Goal: Information Seeking & Learning: Learn about a topic

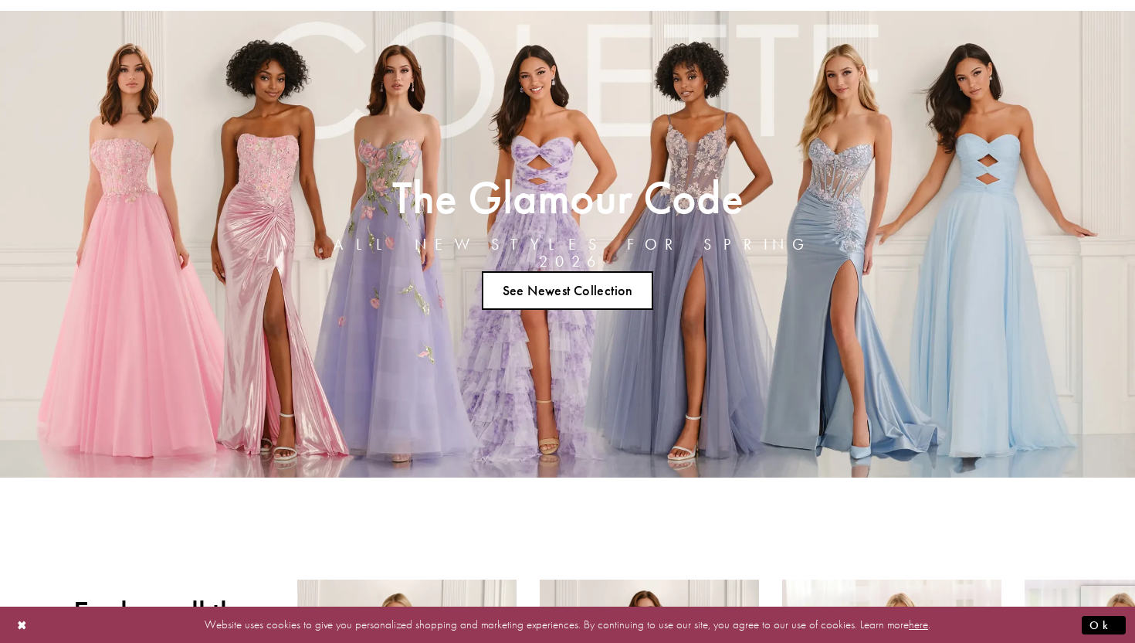
scroll to position [73, 0]
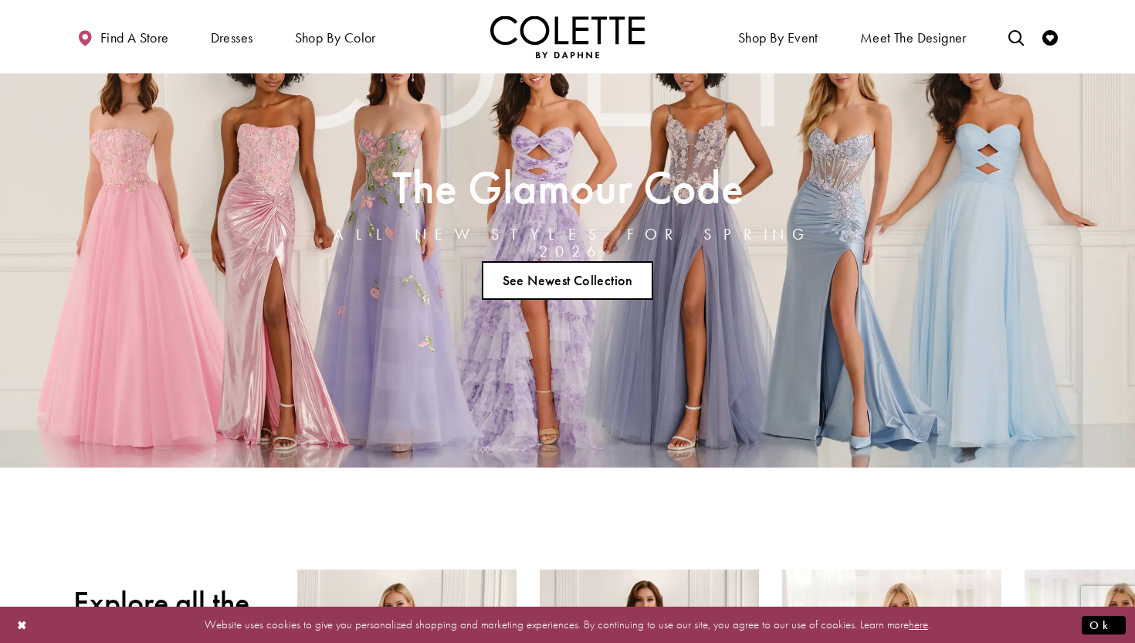
click at [558, 276] on link "See Newest Collection" at bounding box center [567, 279] width 171 height 39
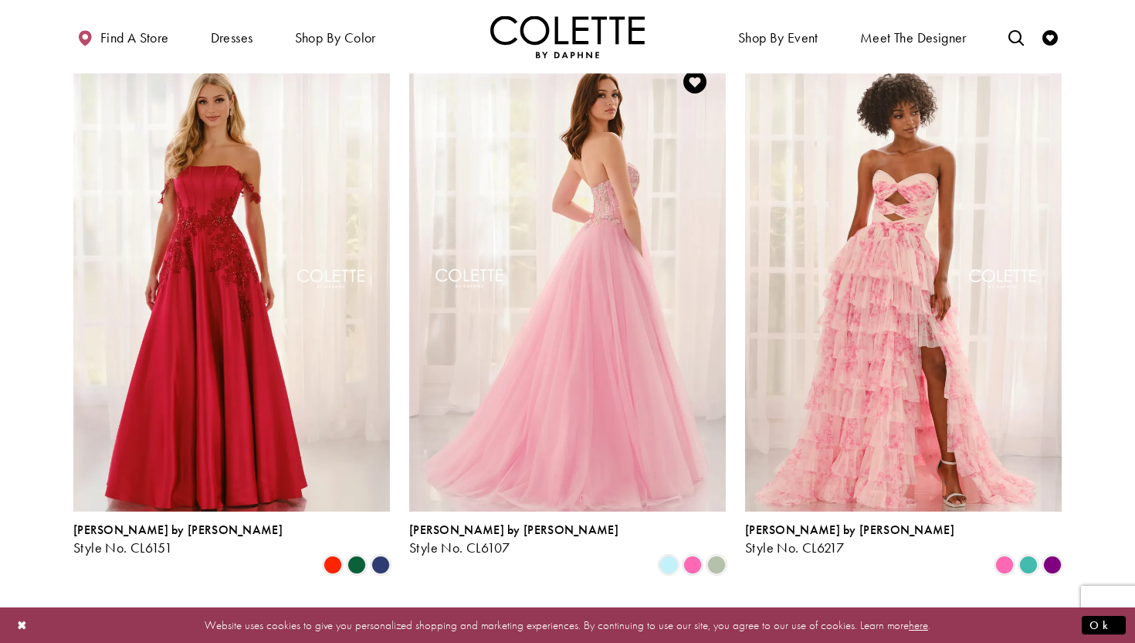
scroll to position [994, 0]
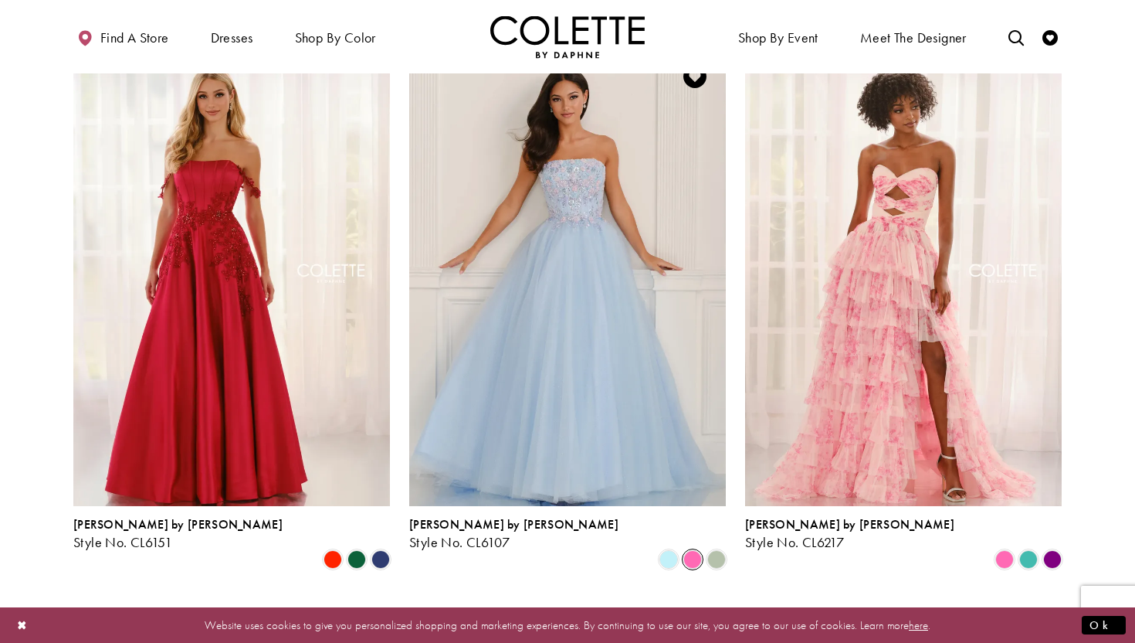
click at [690, 550] on span "Product List" at bounding box center [693, 559] width 19 height 19
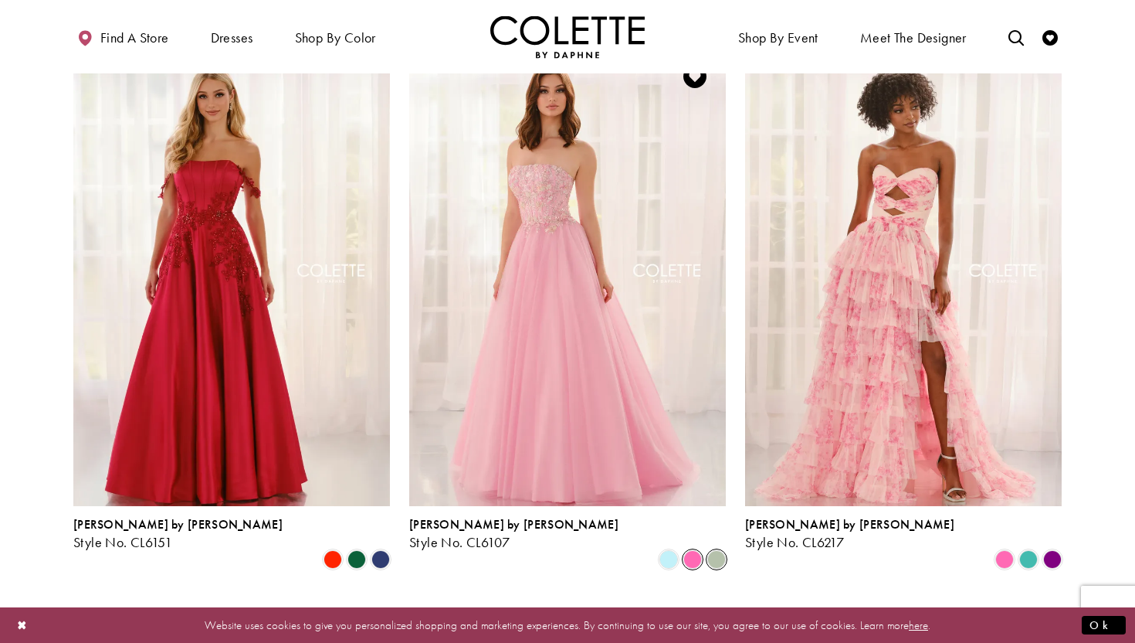
click at [718, 550] on span "Product List" at bounding box center [716, 559] width 19 height 19
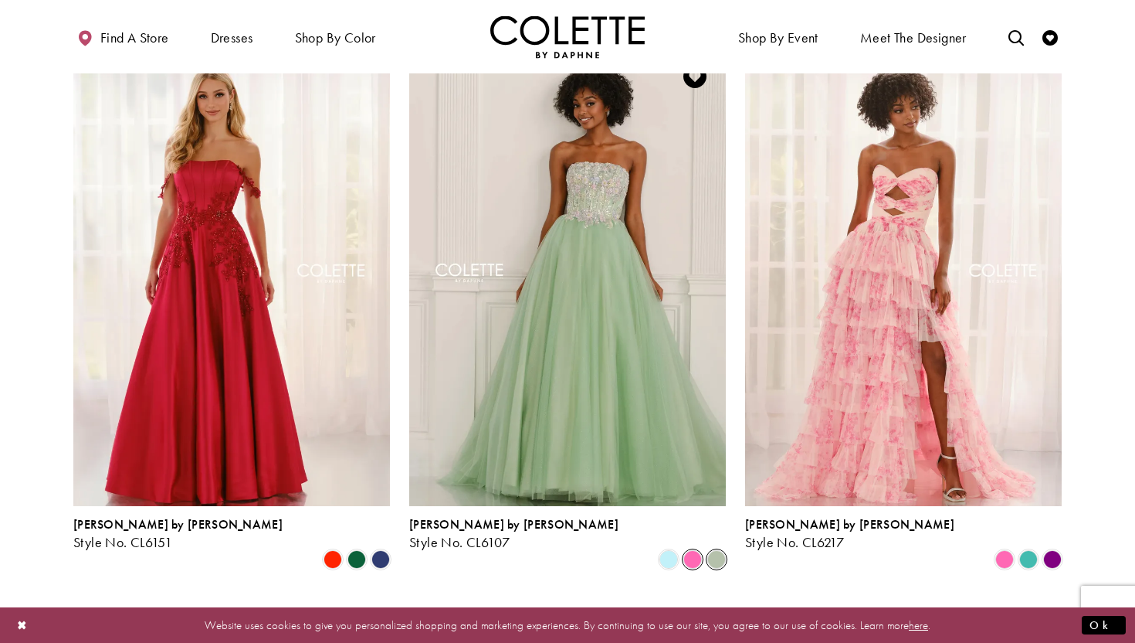
click at [691, 550] on span "Product List" at bounding box center [693, 559] width 19 height 19
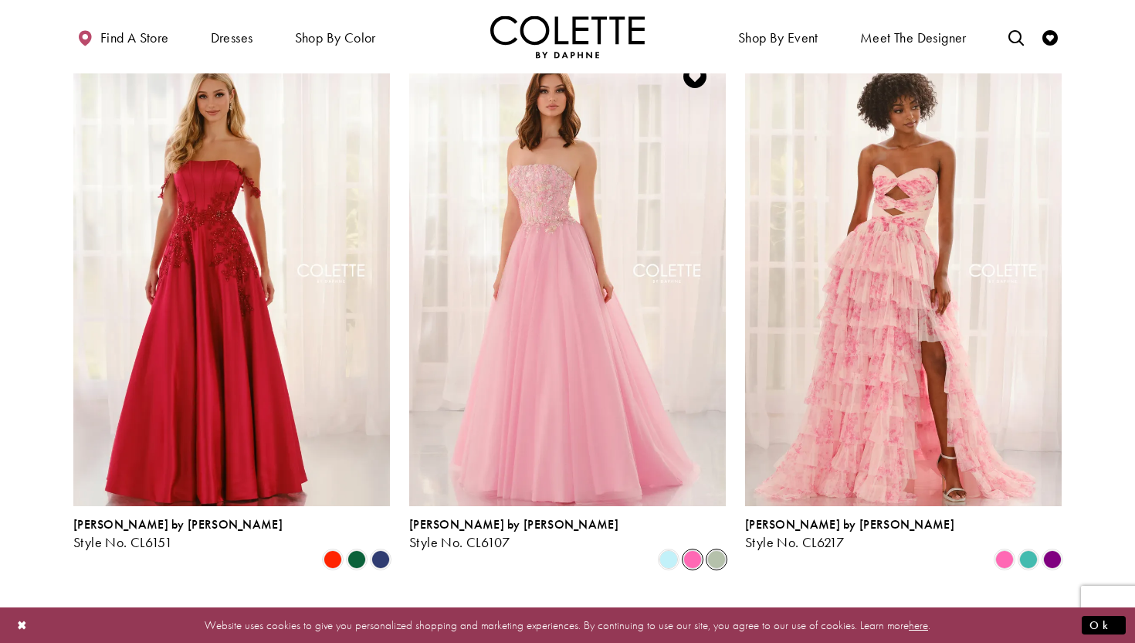
click at [707, 550] on span "Product List" at bounding box center [716, 559] width 19 height 19
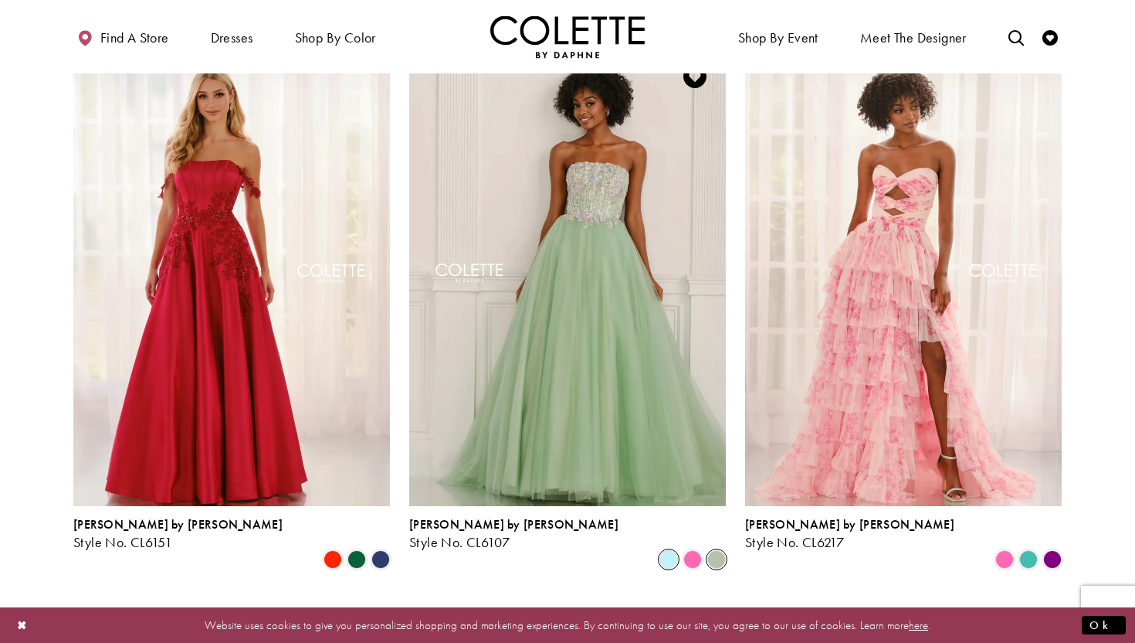
click at [674, 550] on span "Product List" at bounding box center [669, 559] width 19 height 19
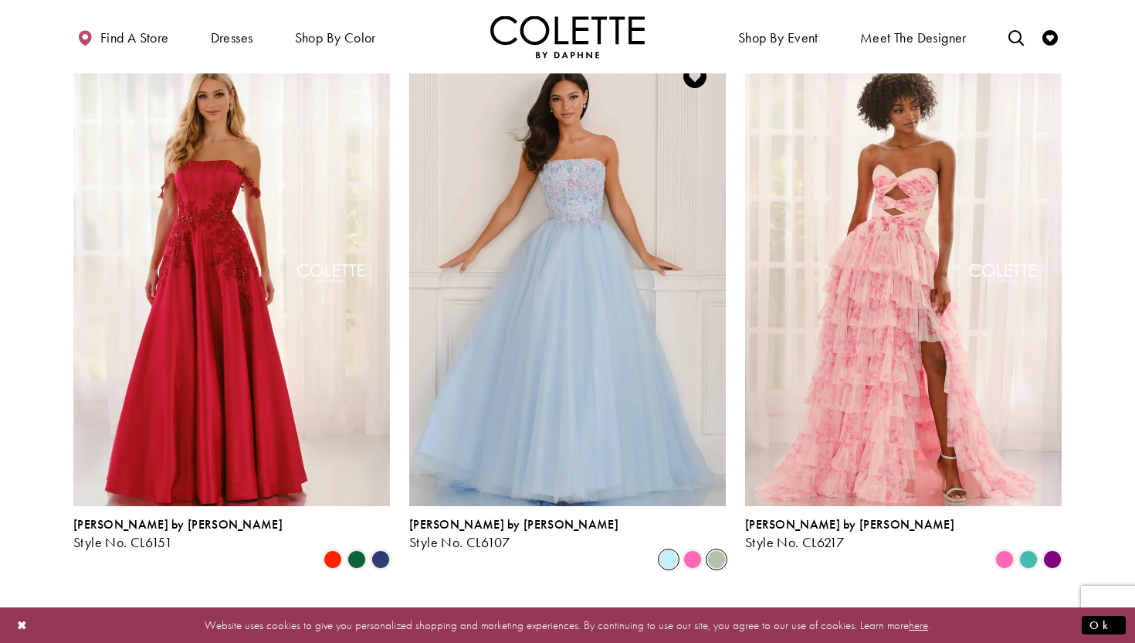
click at [707, 550] on icon "Product List" at bounding box center [716, 559] width 19 height 19
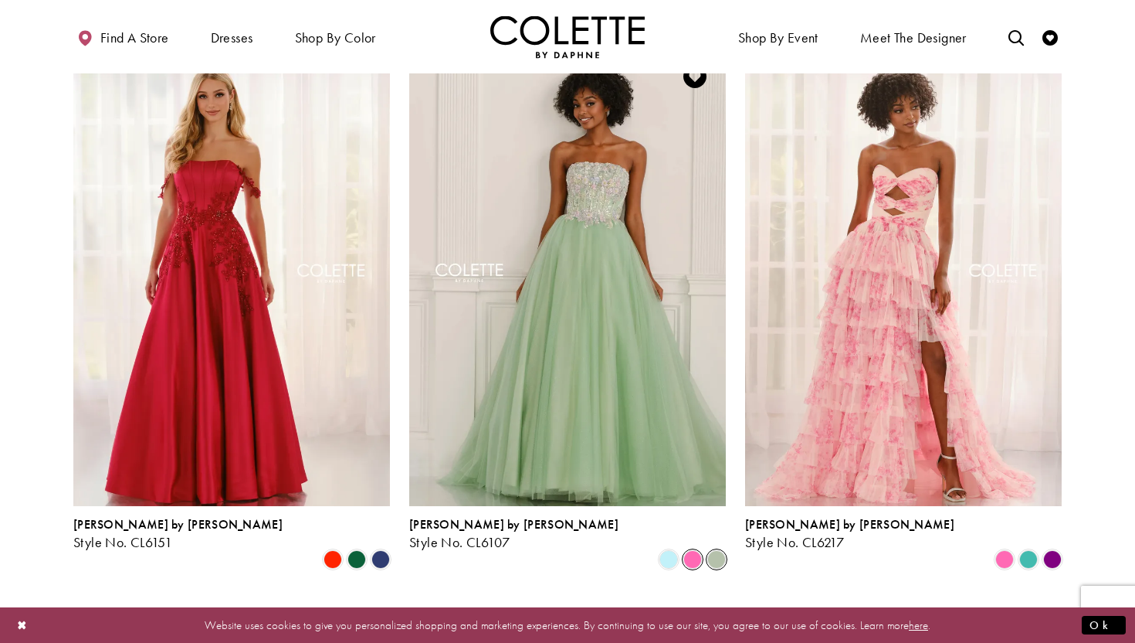
click at [690, 550] on span "Product List" at bounding box center [693, 559] width 19 height 19
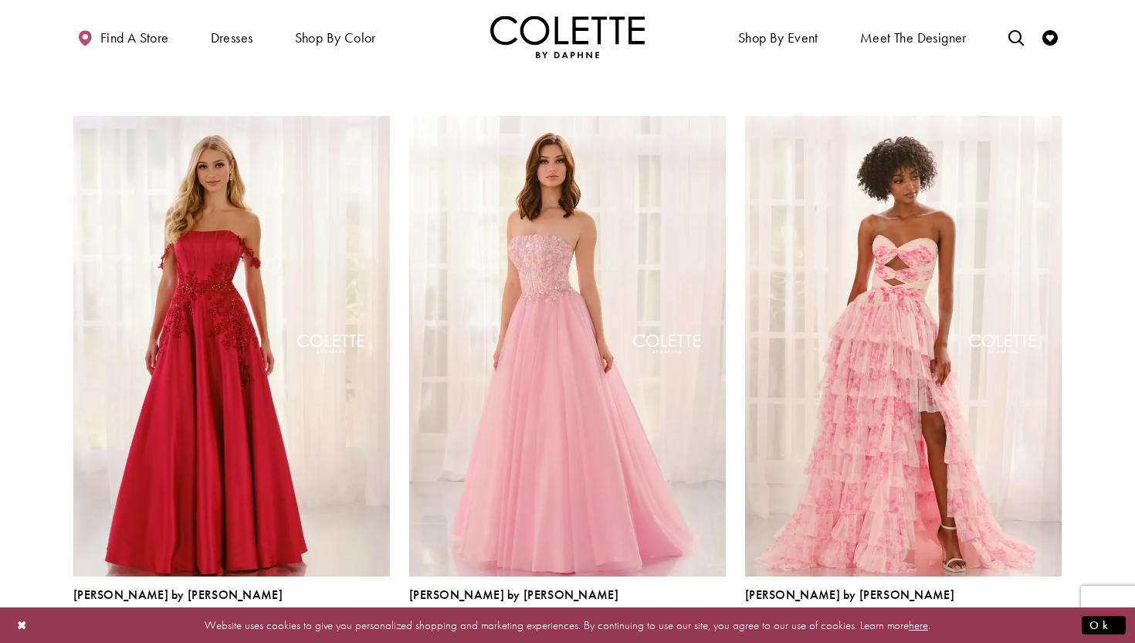
scroll to position [922, 0]
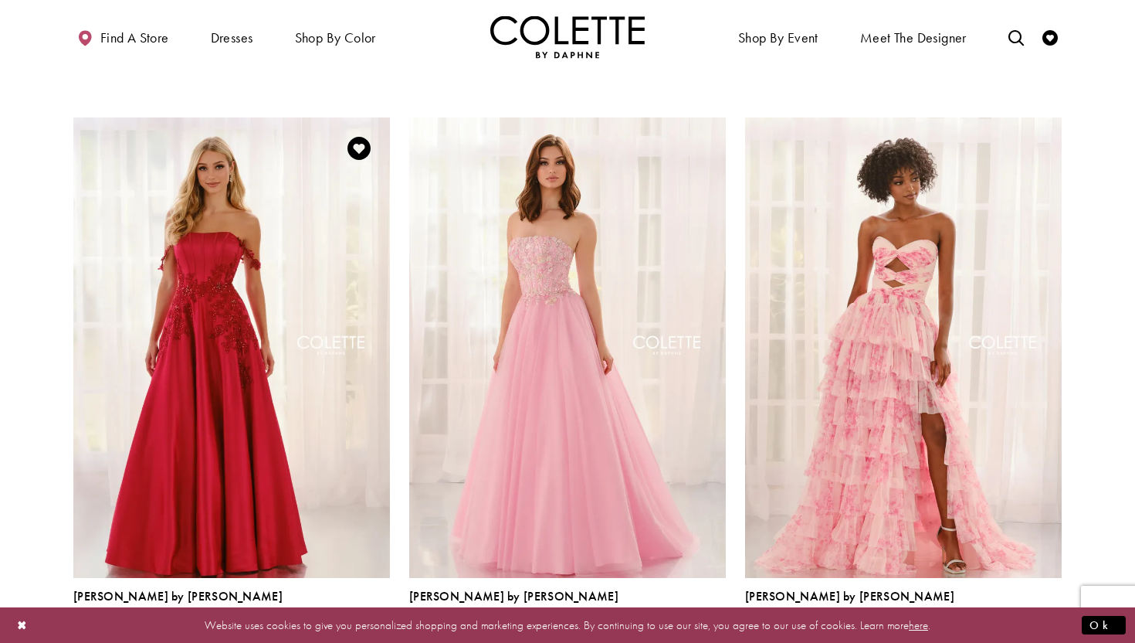
click at [376, 622] on span "Product List" at bounding box center [380, 631] width 19 height 19
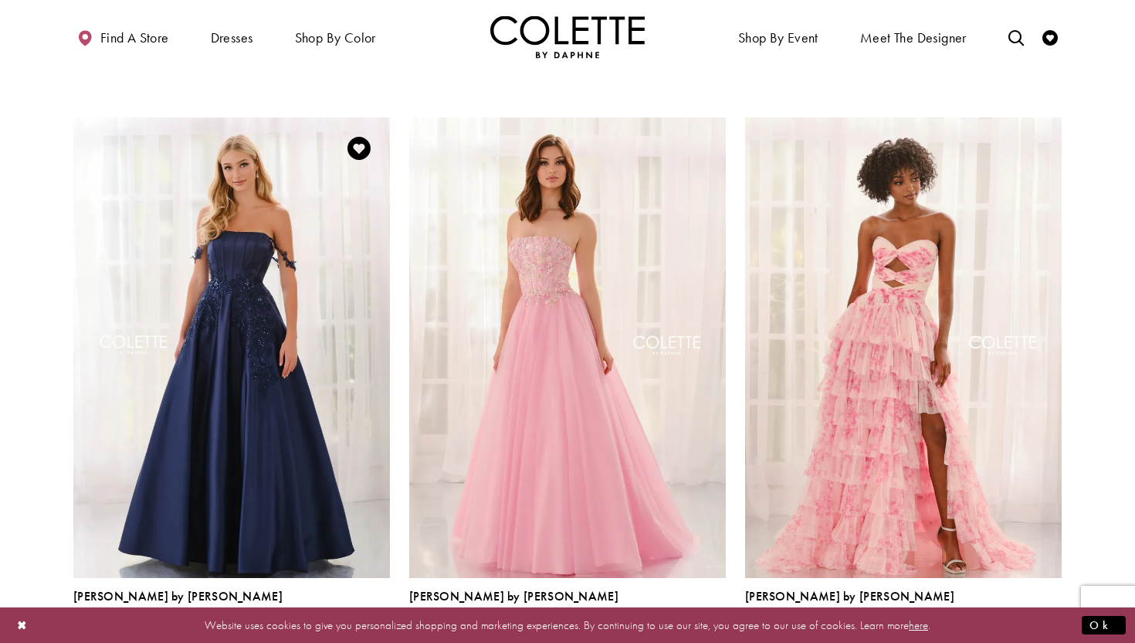
click at [351, 622] on span "Product List" at bounding box center [357, 631] width 19 height 19
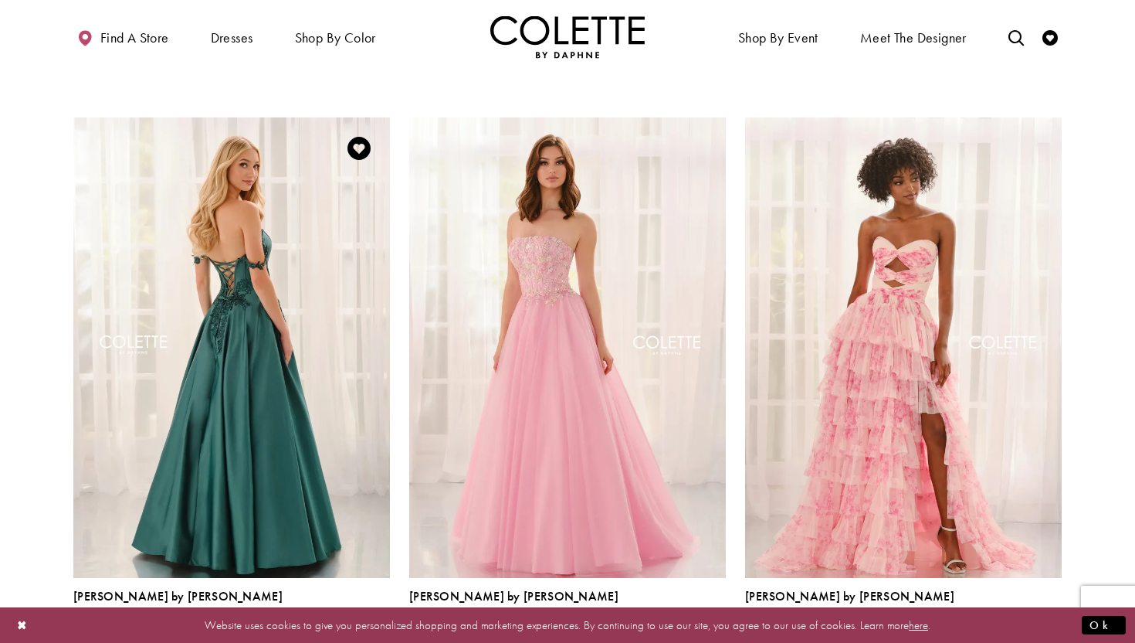
click at [375, 622] on span "Product List" at bounding box center [380, 631] width 19 height 19
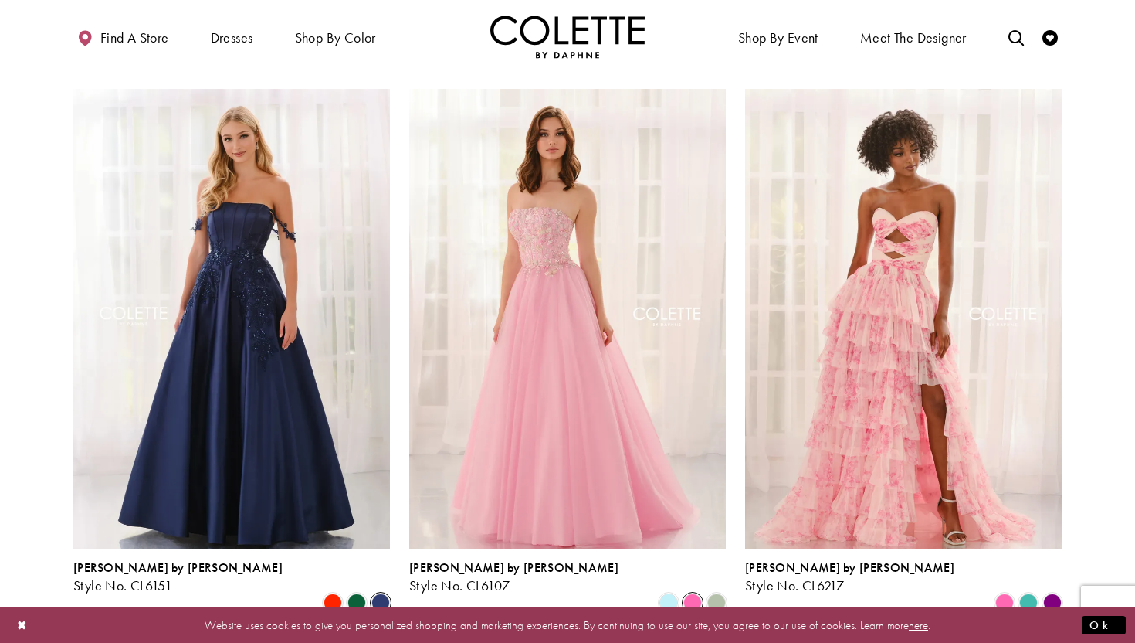
scroll to position [955, 0]
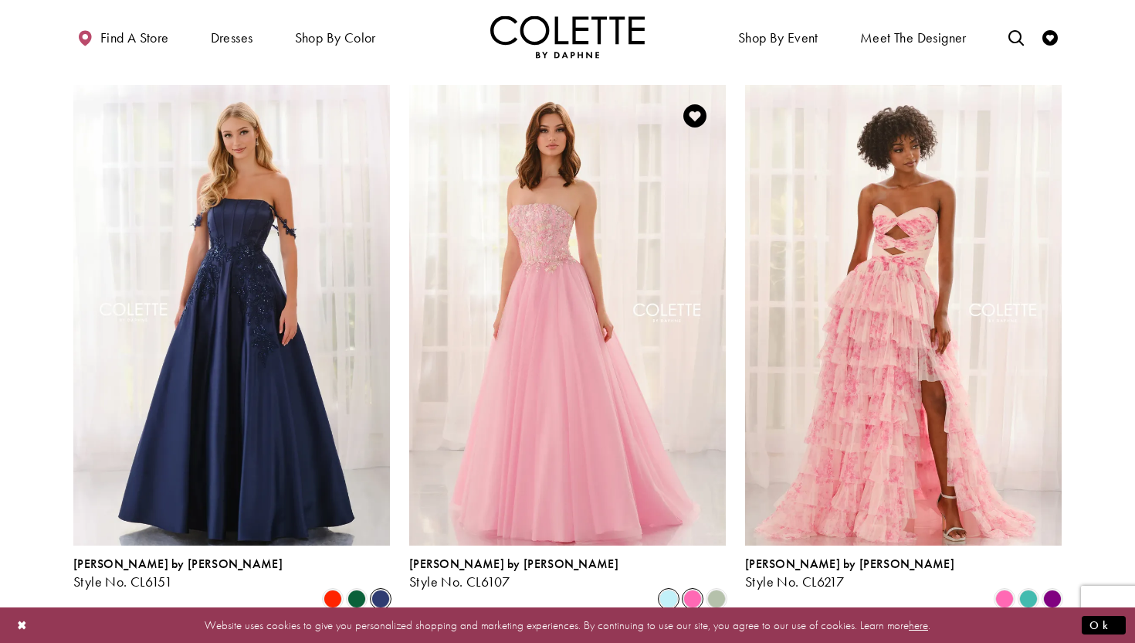
click at [670, 589] on span "Product List" at bounding box center [669, 598] width 19 height 19
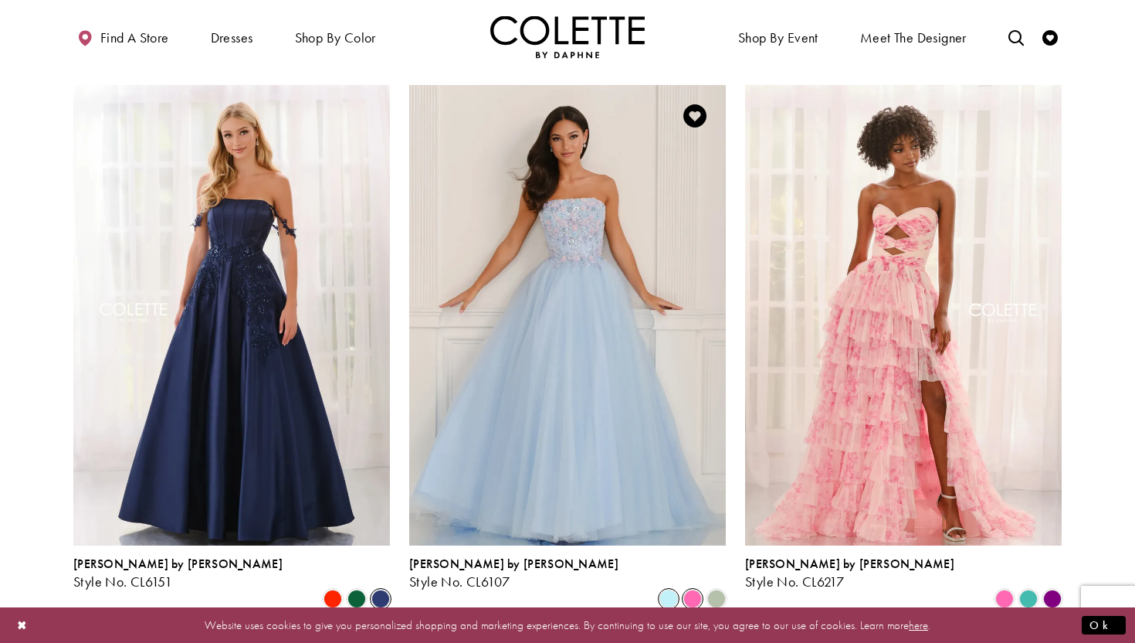
click at [693, 589] on span "Product List" at bounding box center [693, 598] width 19 height 19
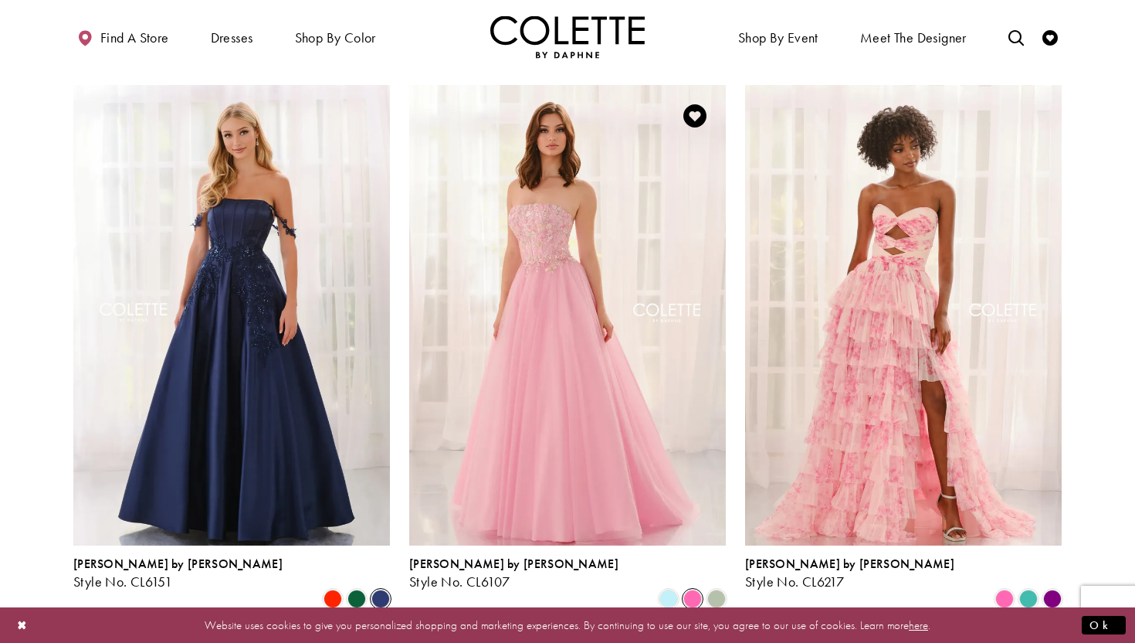
click at [702, 589] on span "Product List" at bounding box center [693, 598] width 19 height 19
click at [714, 589] on span "Product List" at bounding box center [716, 598] width 19 height 19
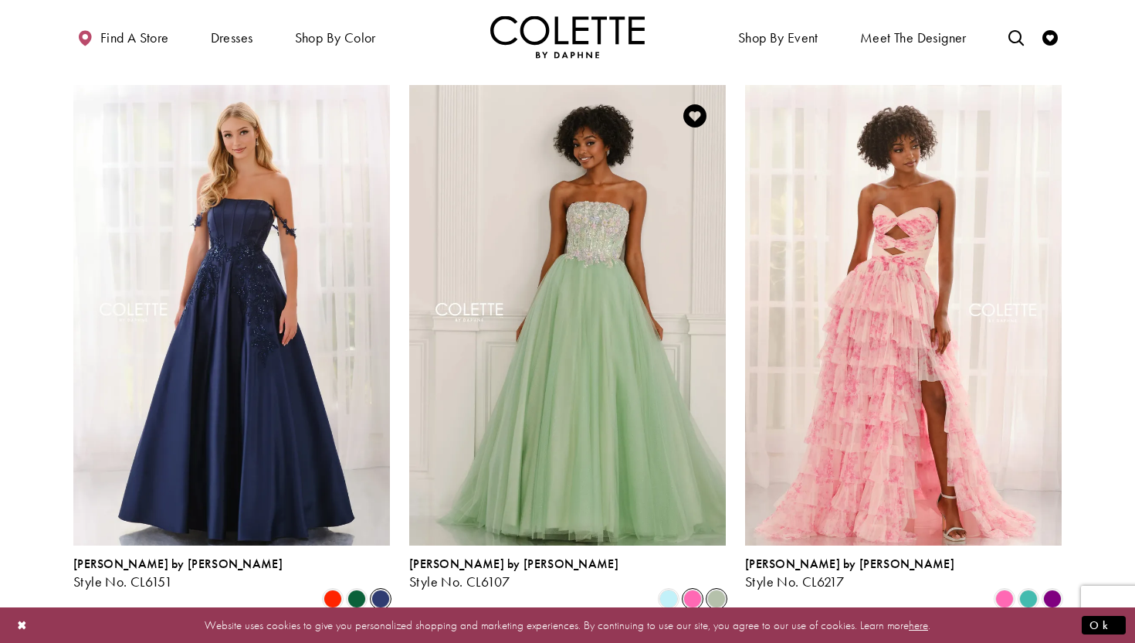
click at [686, 589] on span "Product List" at bounding box center [693, 598] width 19 height 19
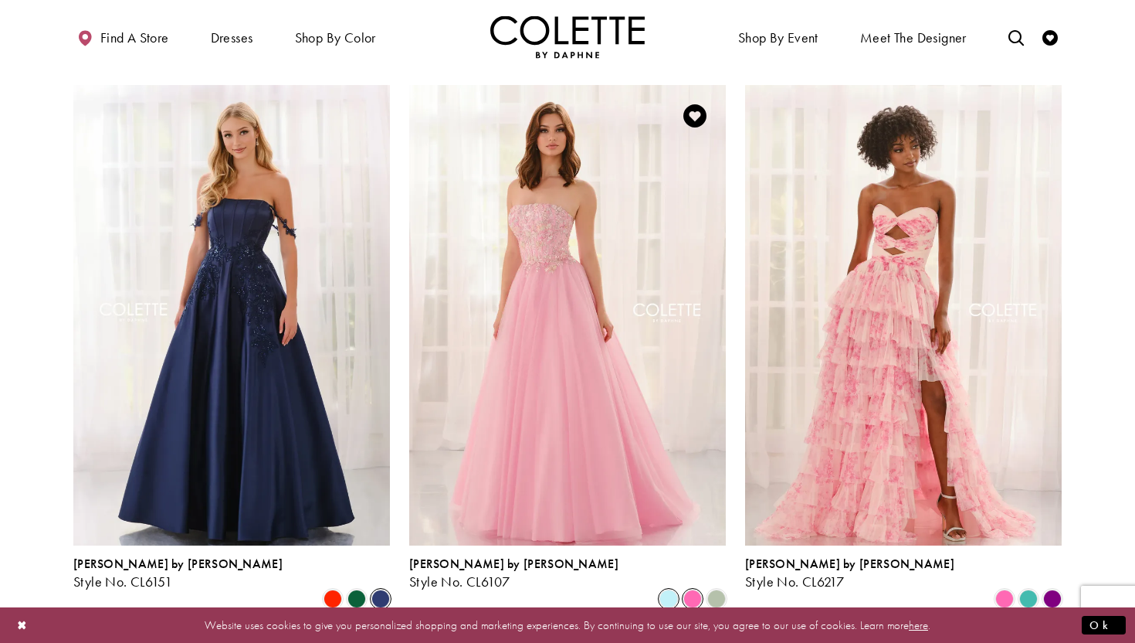
click at [673, 589] on span "Product List" at bounding box center [669, 598] width 19 height 19
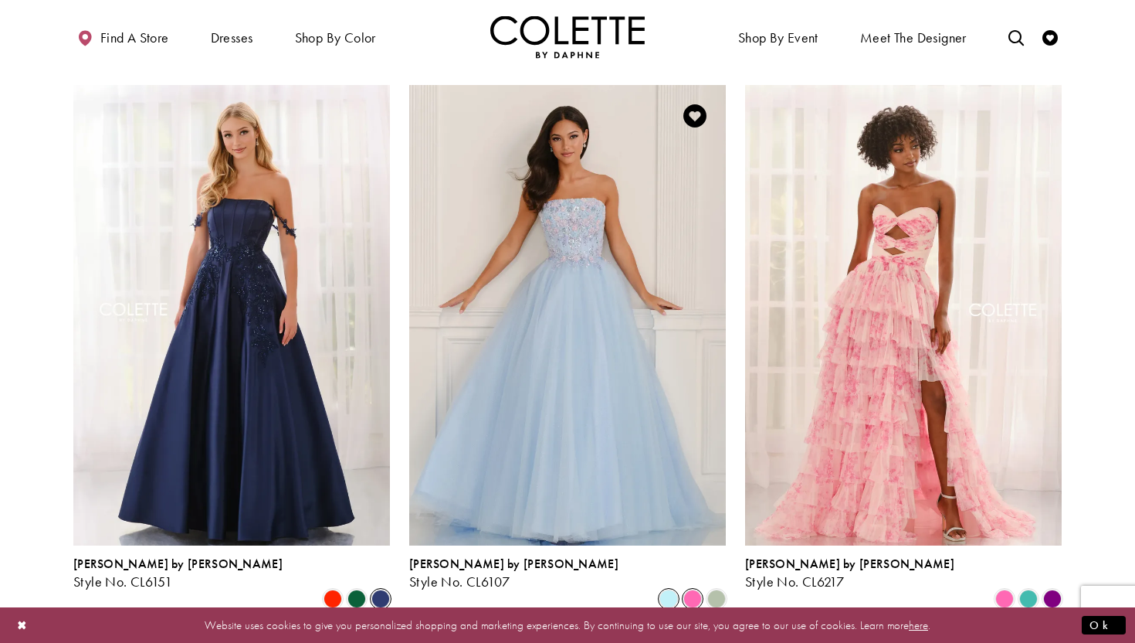
click at [687, 589] on span "Product List" at bounding box center [693, 598] width 19 height 19
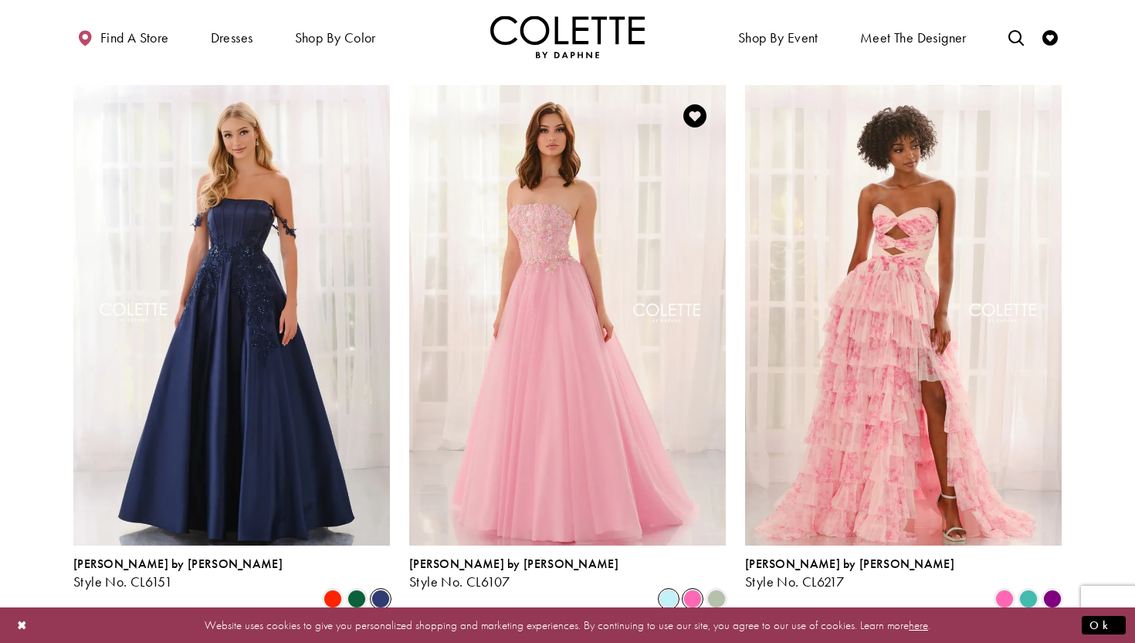
click at [666, 589] on span "Product List" at bounding box center [669, 598] width 19 height 19
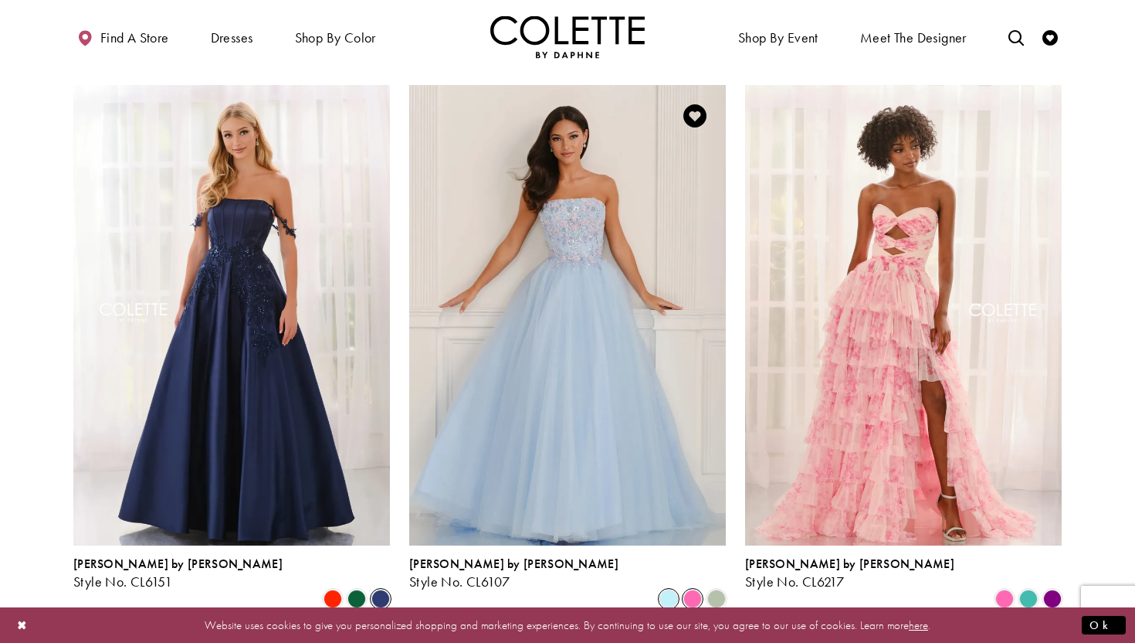
click at [691, 589] on span "Product List" at bounding box center [693, 598] width 19 height 19
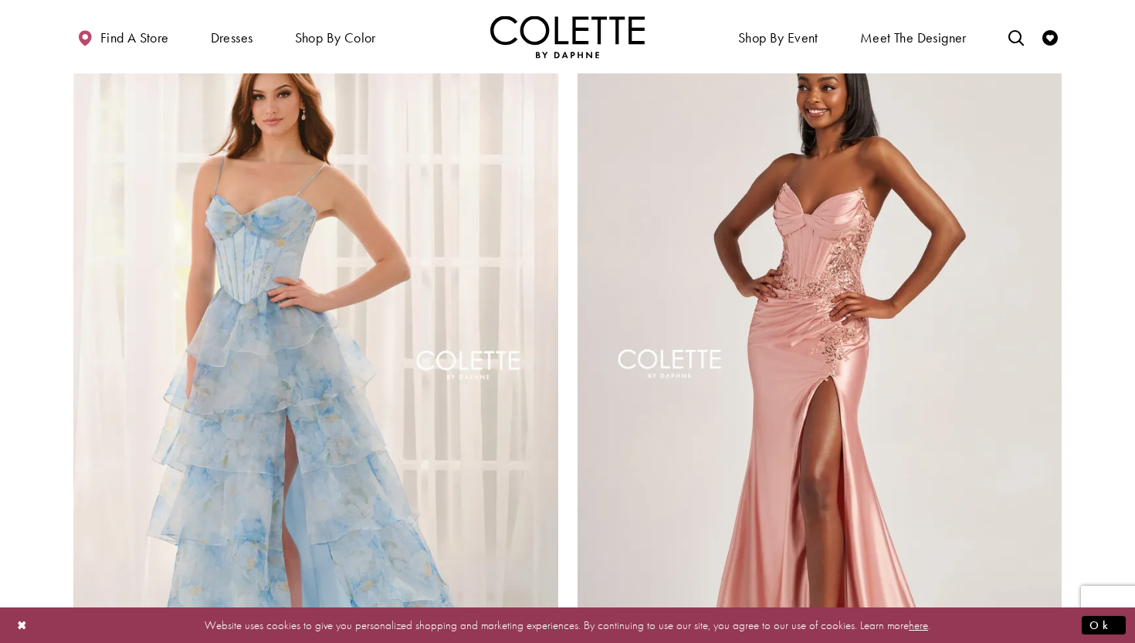
scroll to position [3206, 0]
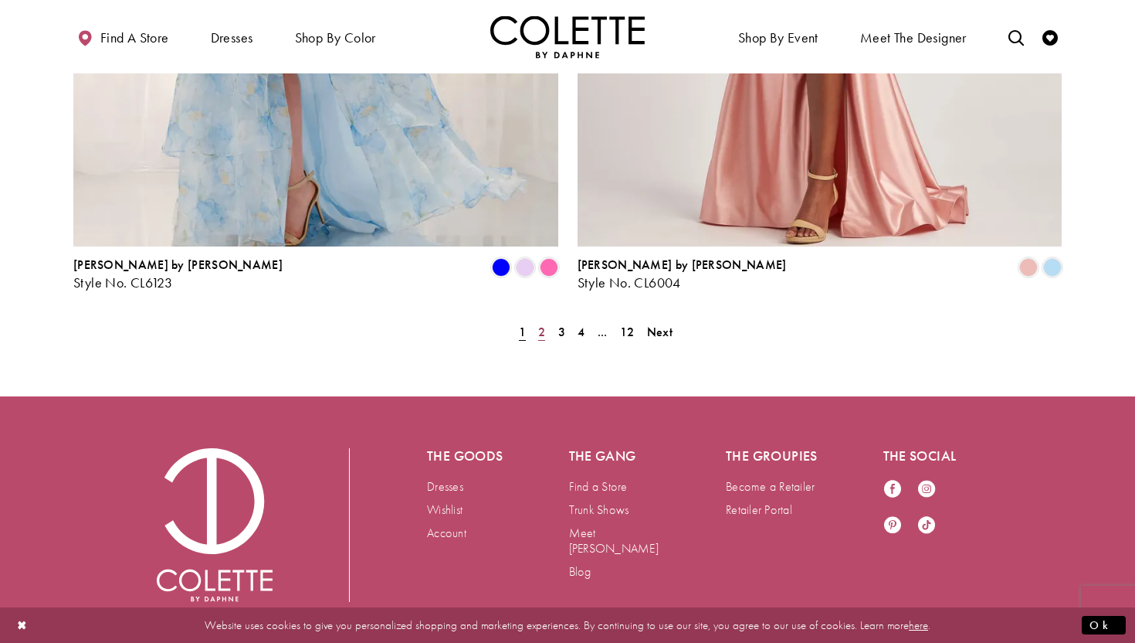
click at [539, 324] on span "2" at bounding box center [541, 332] width 7 height 16
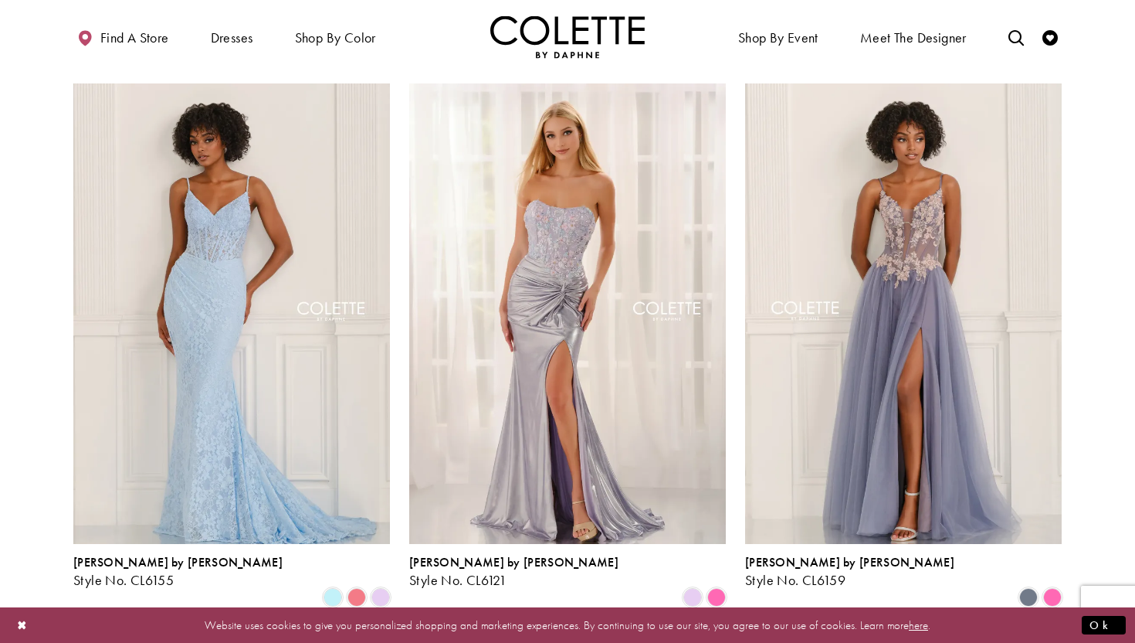
scroll to position [957, 0]
click at [1050, 587] on span "Product List" at bounding box center [1052, 596] width 19 height 19
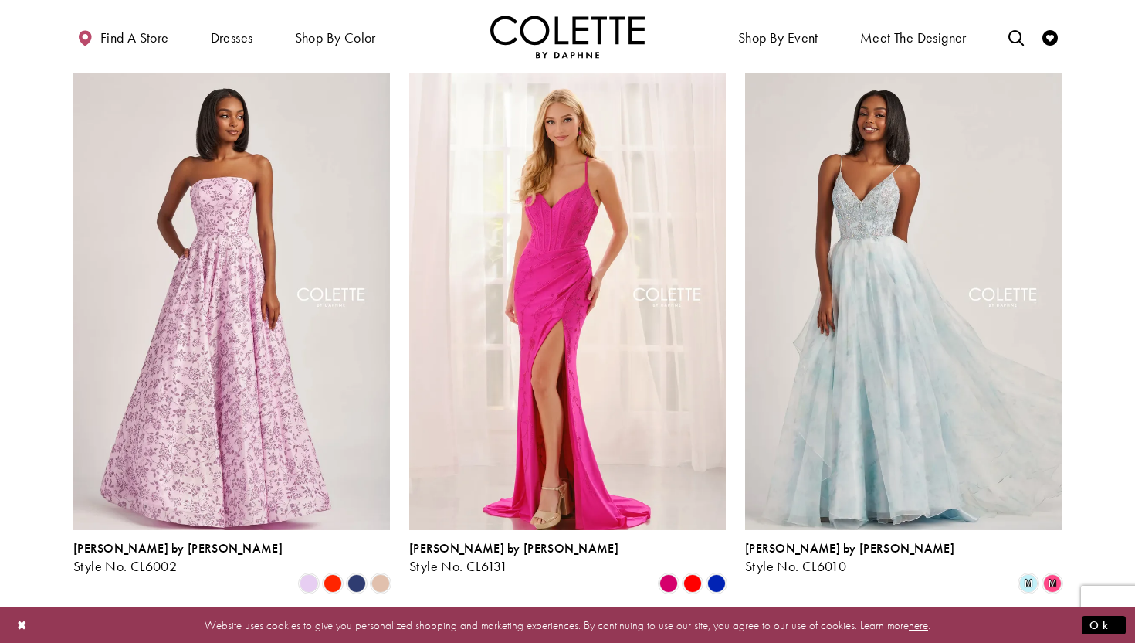
scroll to position [1545, 0]
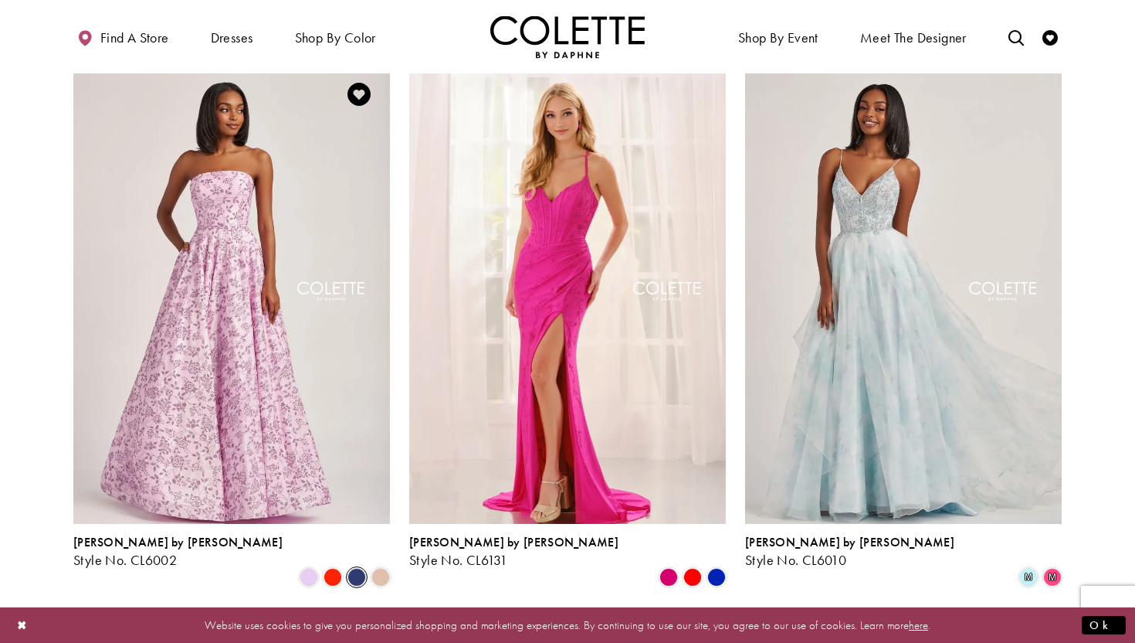
click at [358, 568] on span "Product List" at bounding box center [357, 577] width 19 height 19
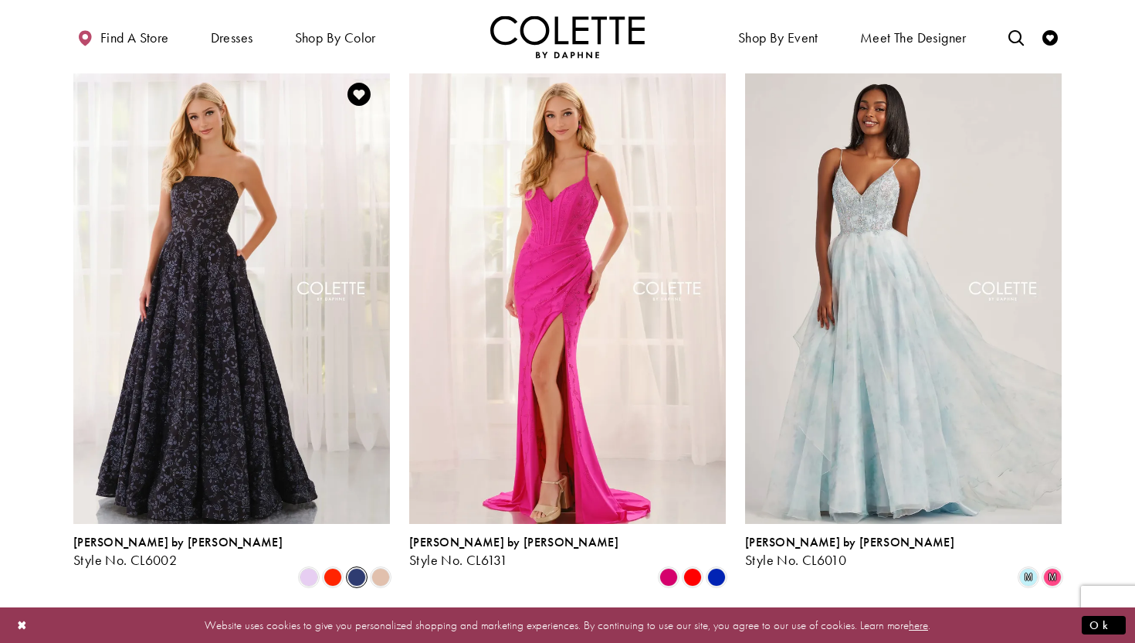
click at [344, 565] on div "Product List" at bounding box center [333, 577] width 24 height 24
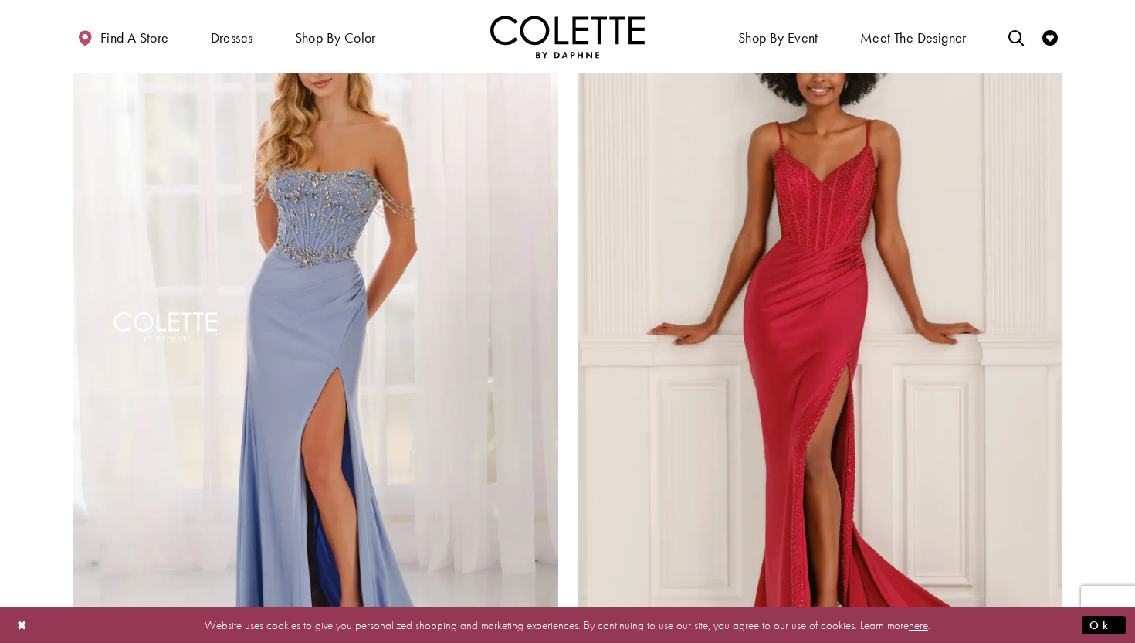
scroll to position [3206, 0]
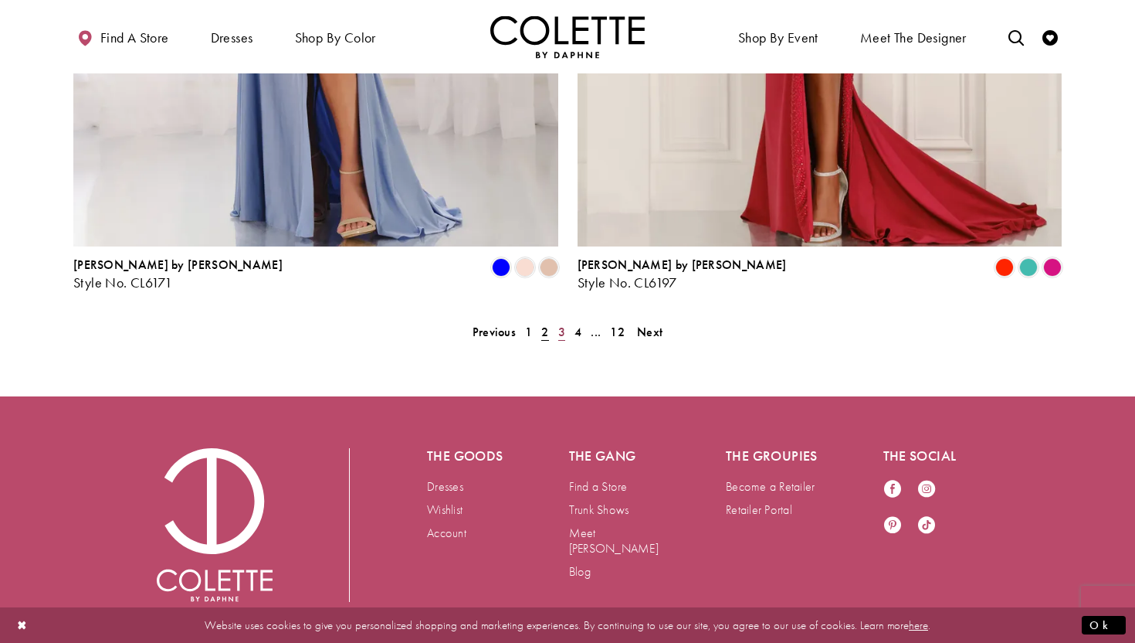
click at [563, 324] on span "3" at bounding box center [561, 332] width 7 height 16
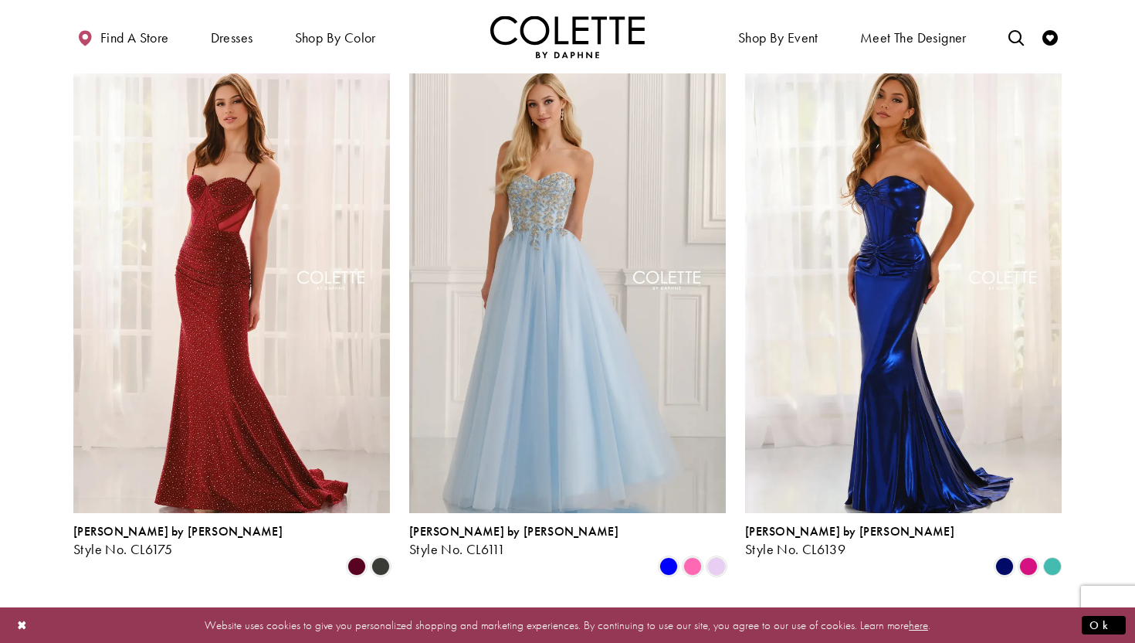
scroll to position [1001, 0]
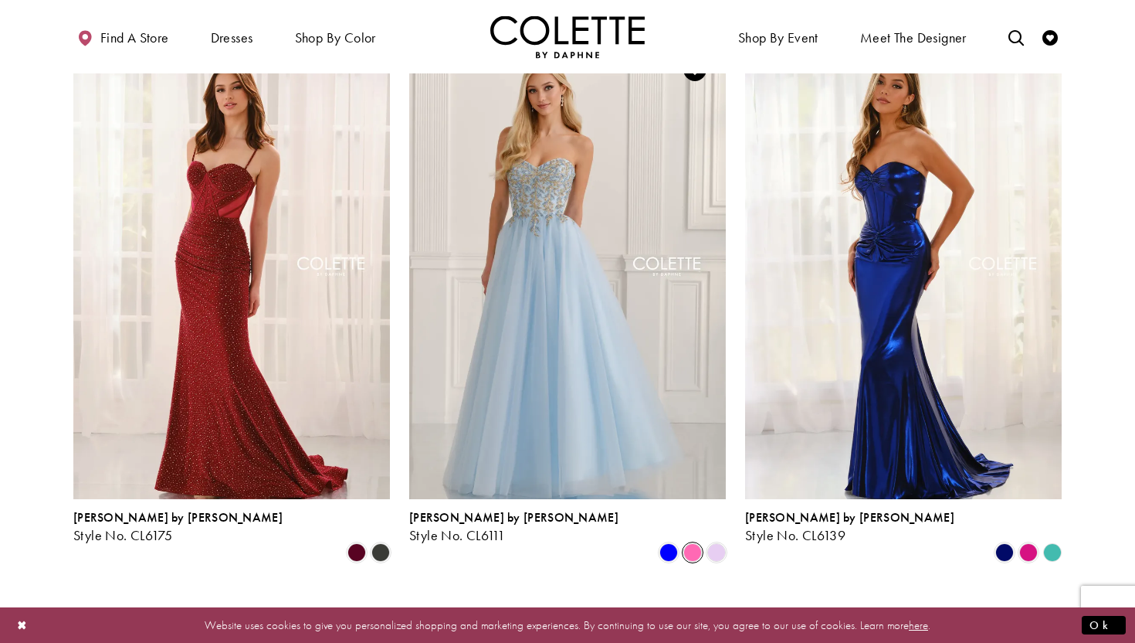
click at [689, 543] on span "Product List" at bounding box center [693, 552] width 19 height 19
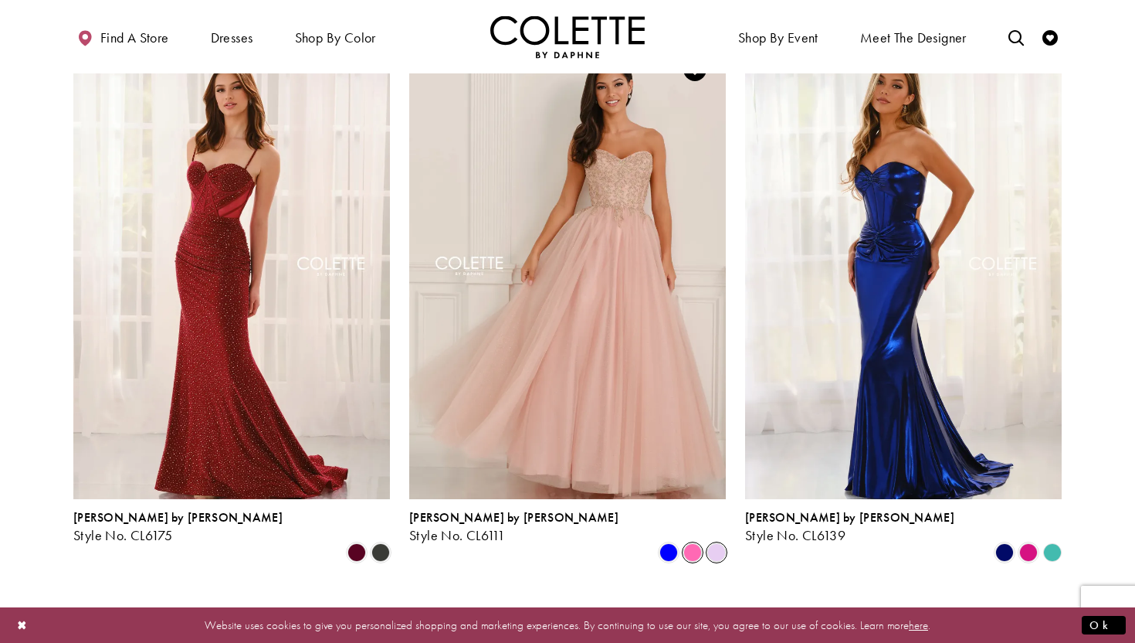
click at [721, 543] on span "Product List" at bounding box center [716, 552] width 19 height 19
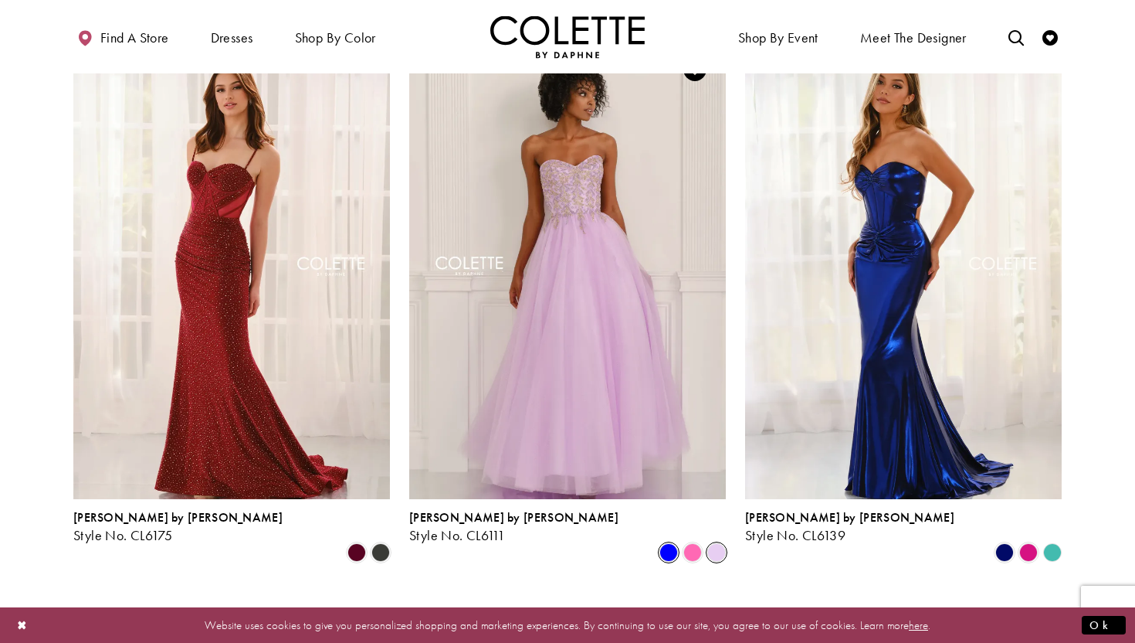
click at [669, 543] on span "Product List" at bounding box center [669, 552] width 19 height 19
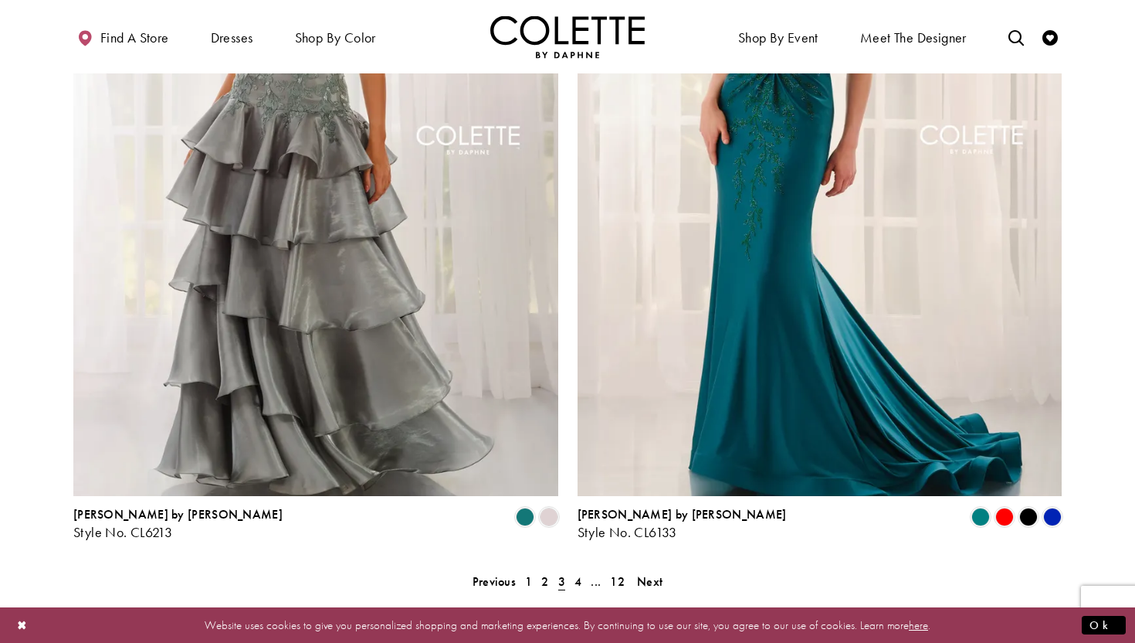
scroll to position [3206, 0]
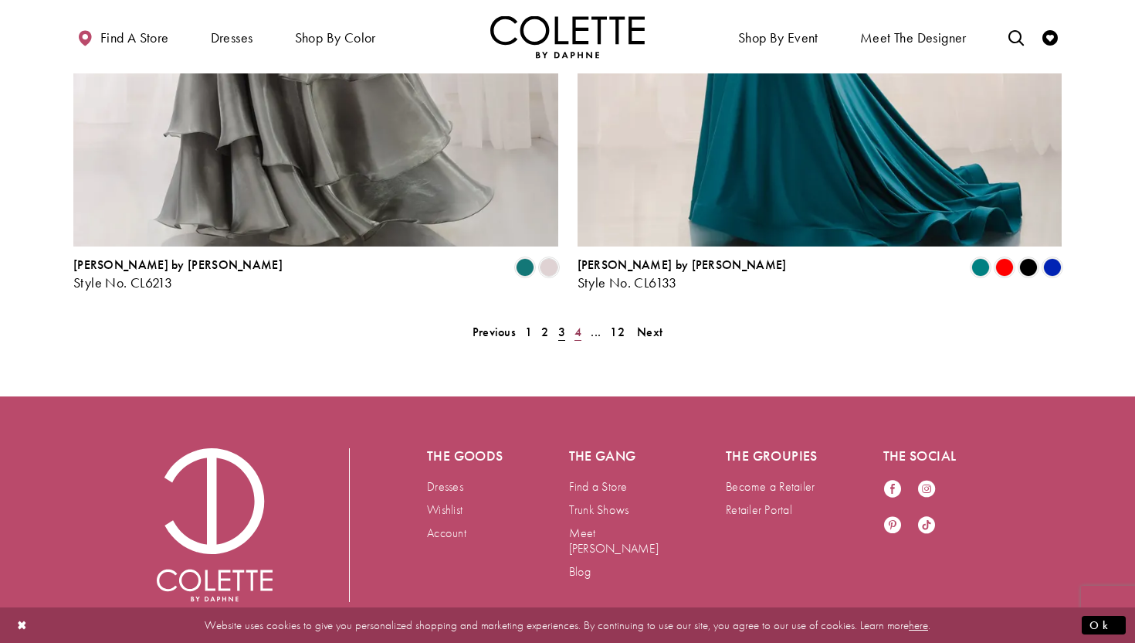
click at [576, 324] on span "4" at bounding box center [578, 332] width 7 height 16
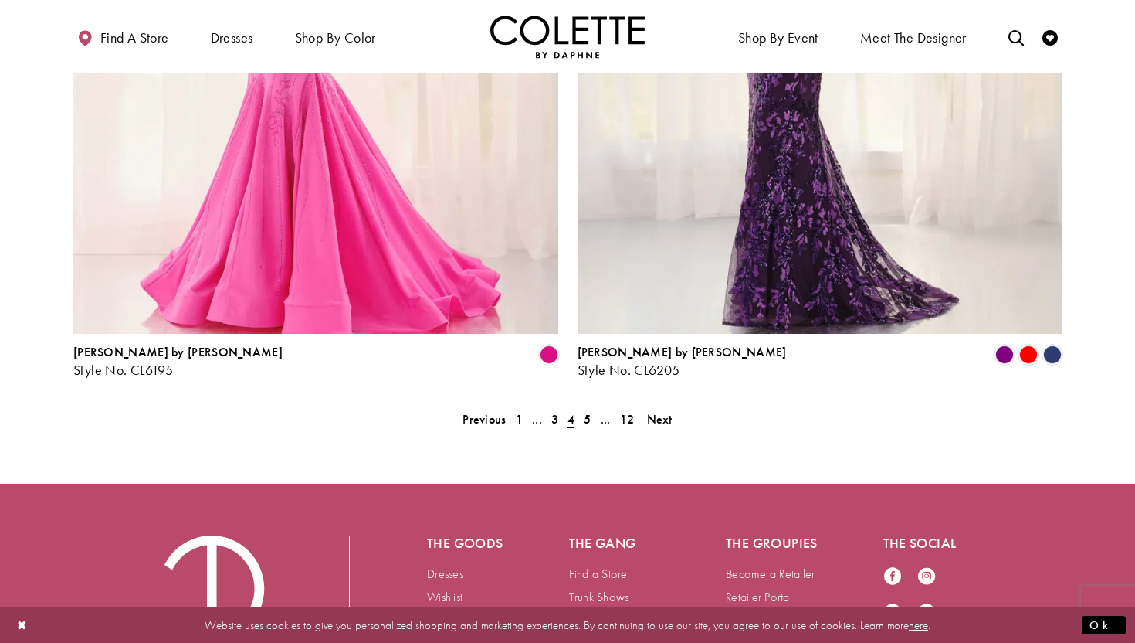
scroll to position [3206, 0]
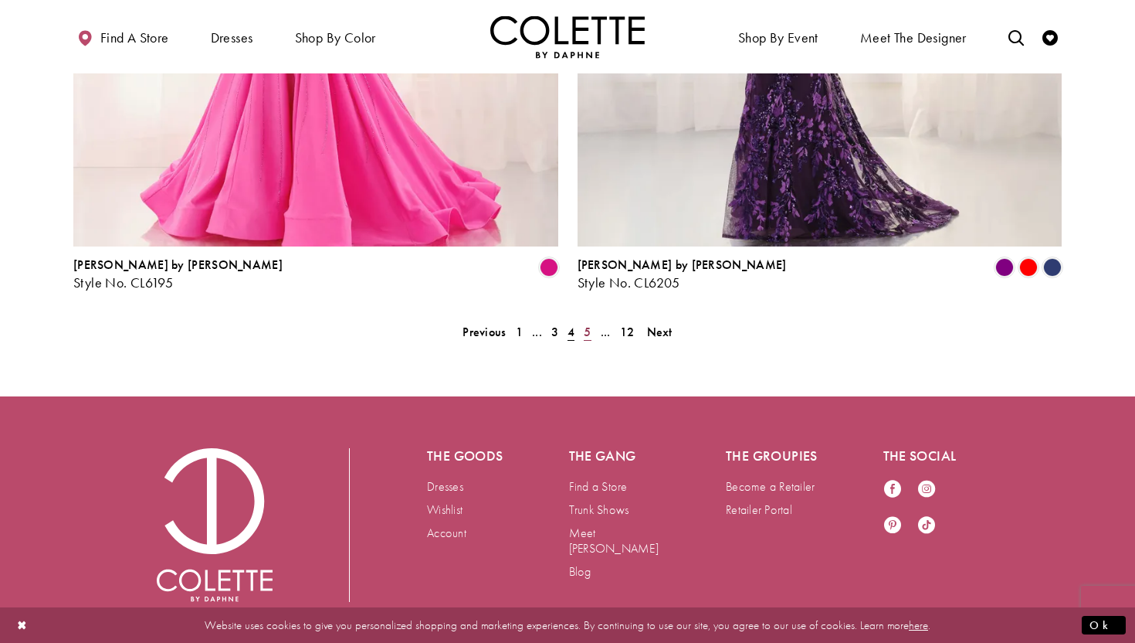
click at [588, 324] on span "5" at bounding box center [587, 332] width 7 height 16
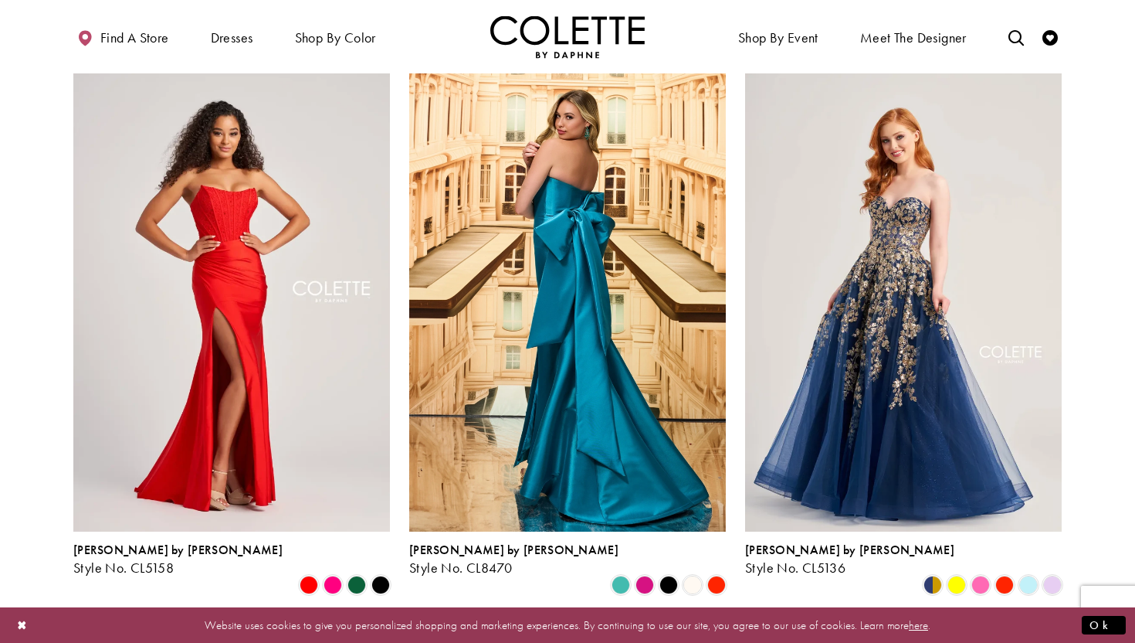
scroll to position [972, 0]
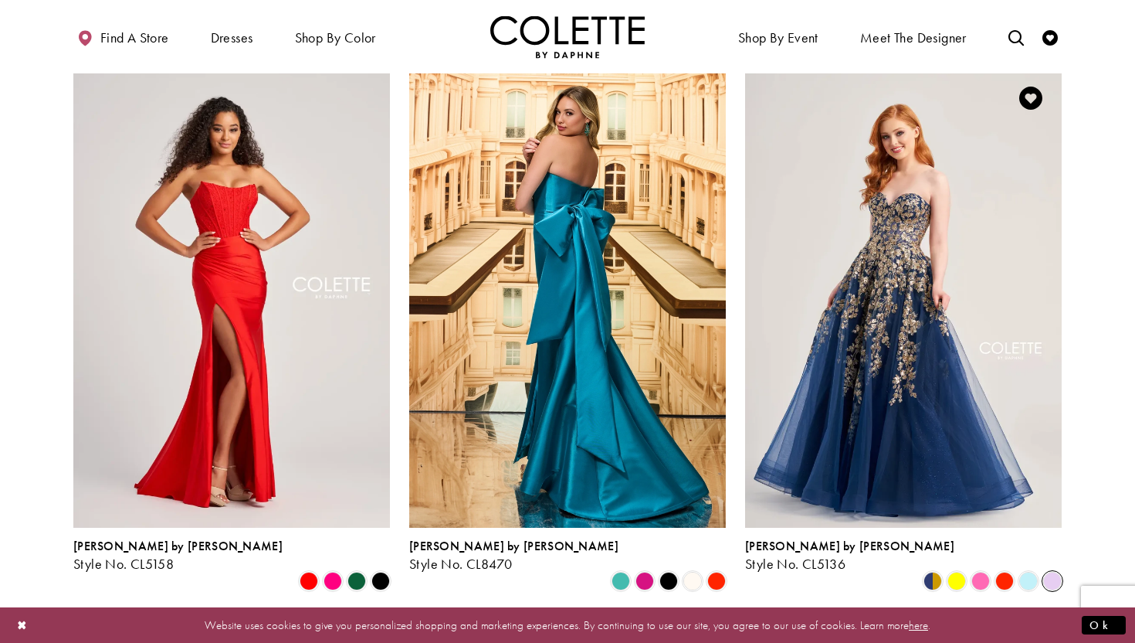
click at [1060, 572] on span "Product List" at bounding box center [1052, 581] width 19 height 19
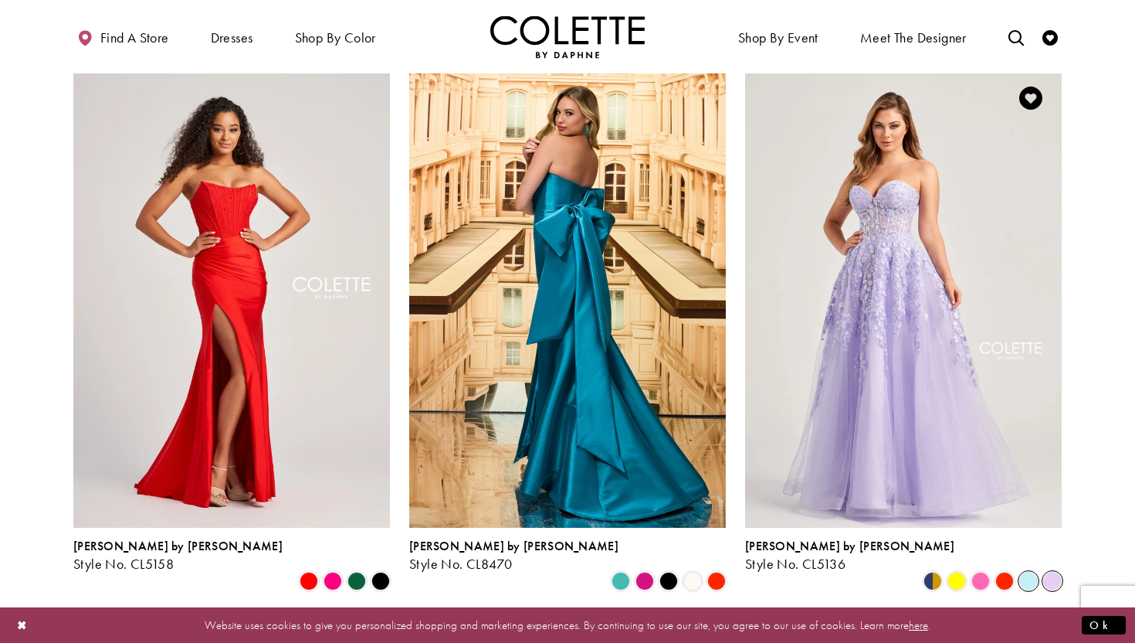
click at [1030, 572] on span "Product List" at bounding box center [1028, 581] width 19 height 19
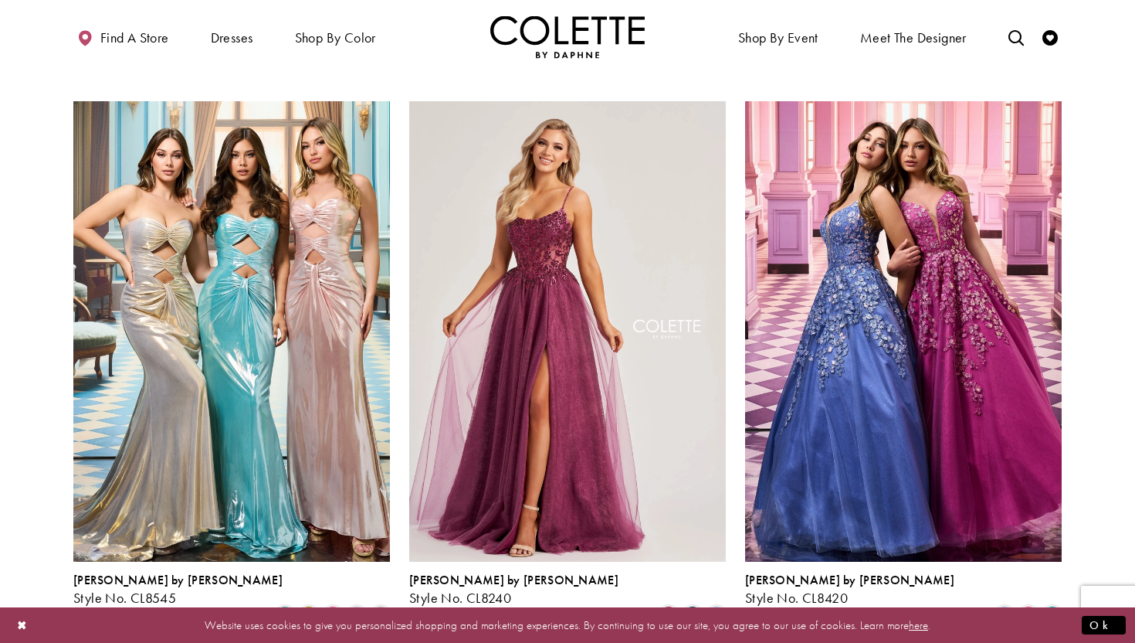
scroll to position [1506, 0]
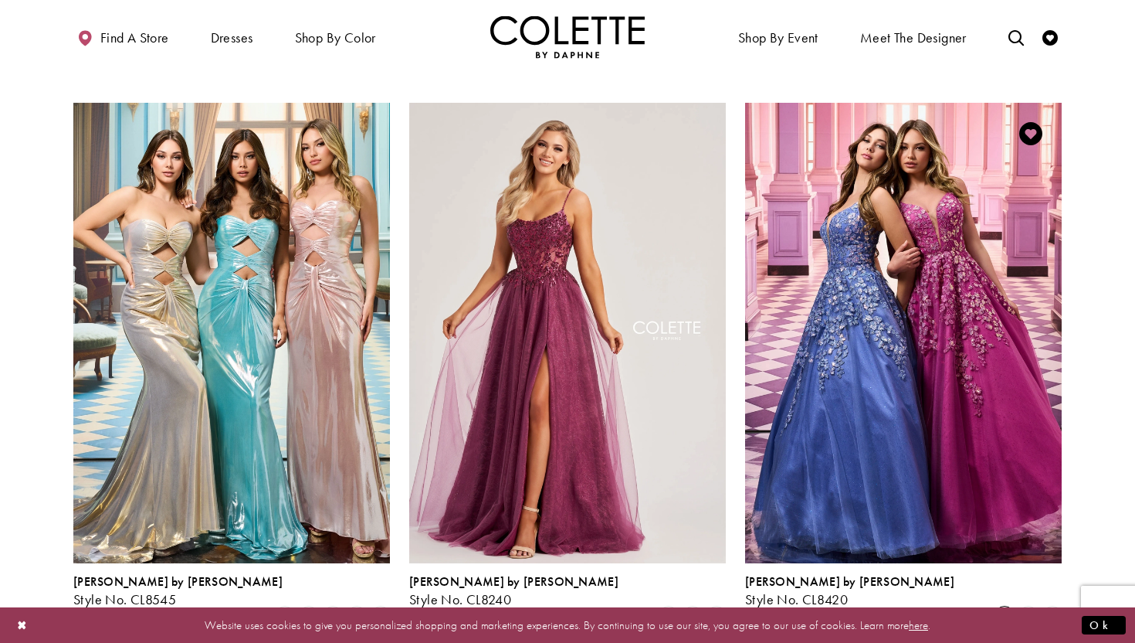
click at [1011, 607] on span "Product List" at bounding box center [1005, 616] width 19 height 19
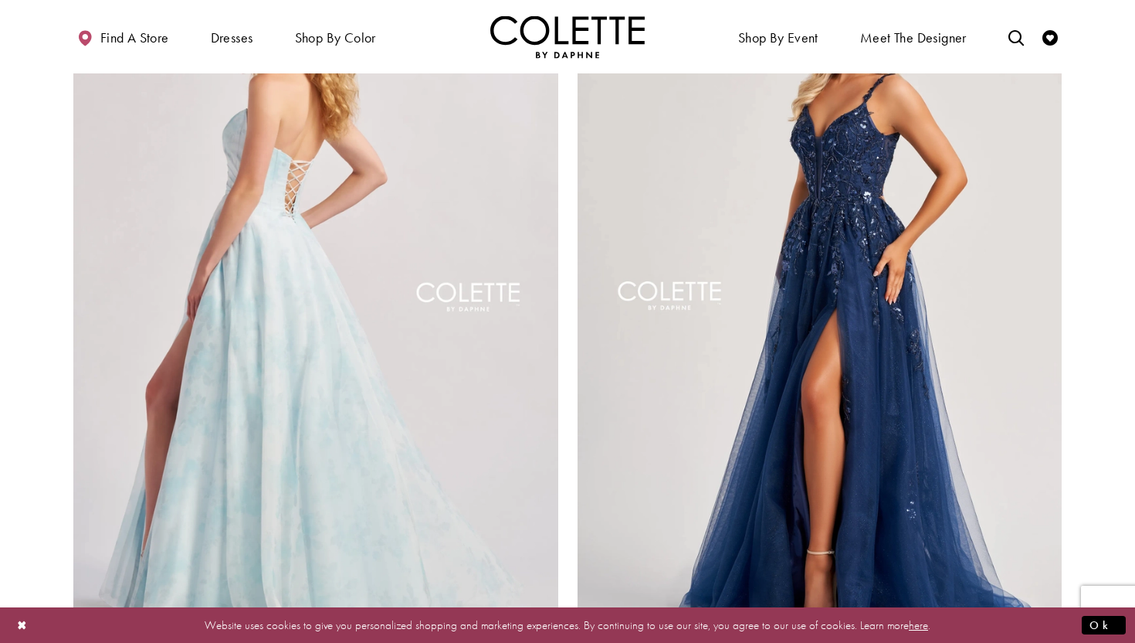
scroll to position [3067, 0]
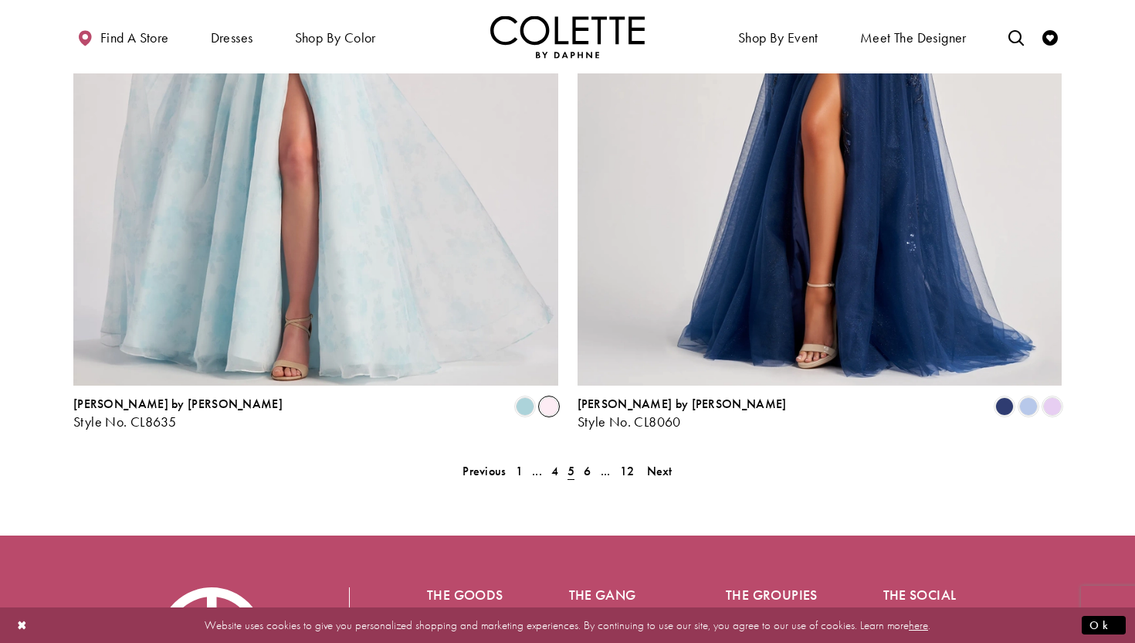
click at [552, 397] on span "Product List" at bounding box center [549, 406] width 19 height 19
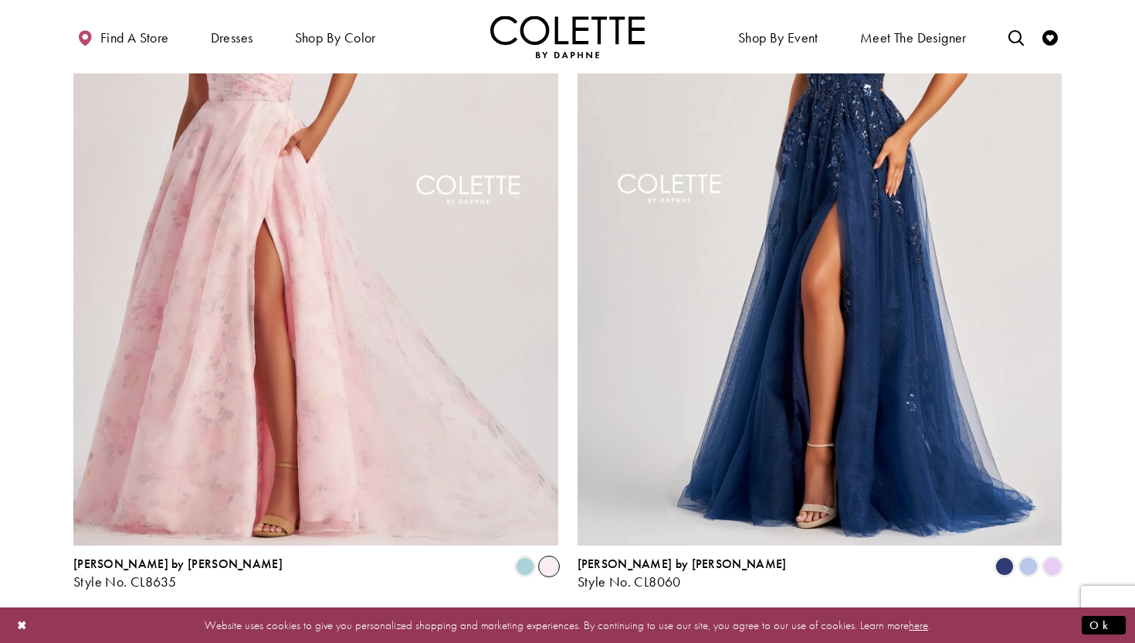
scroll to position [3138, 0]
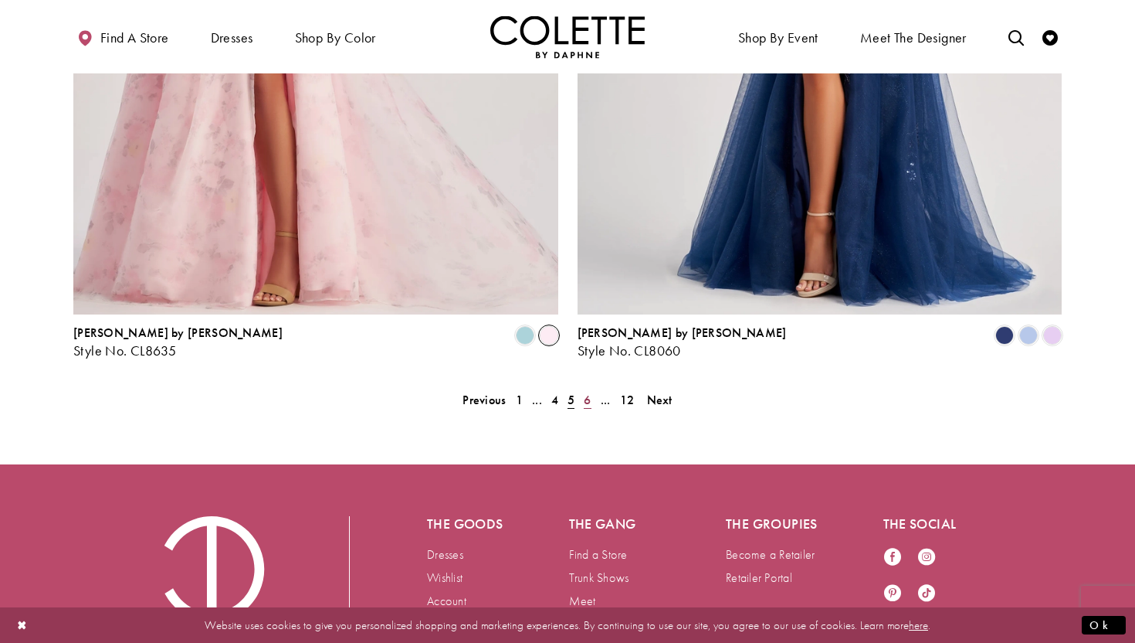
click at [586, 392] on span "6" at bounding box center [587, 400] width 7 height 16
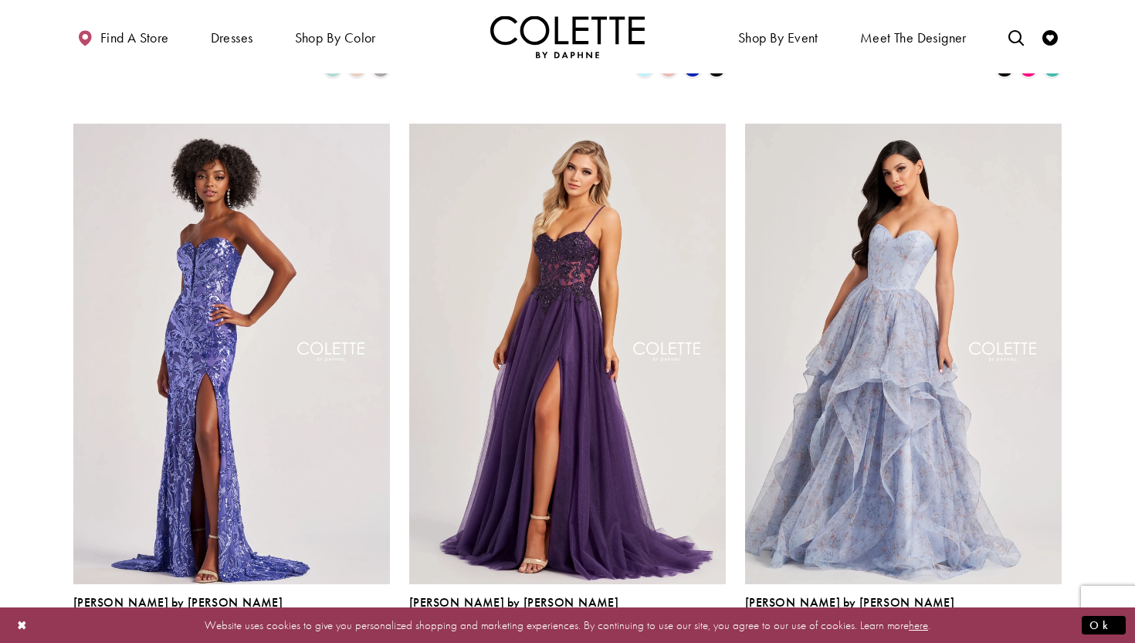
scroll to position [983, 0]
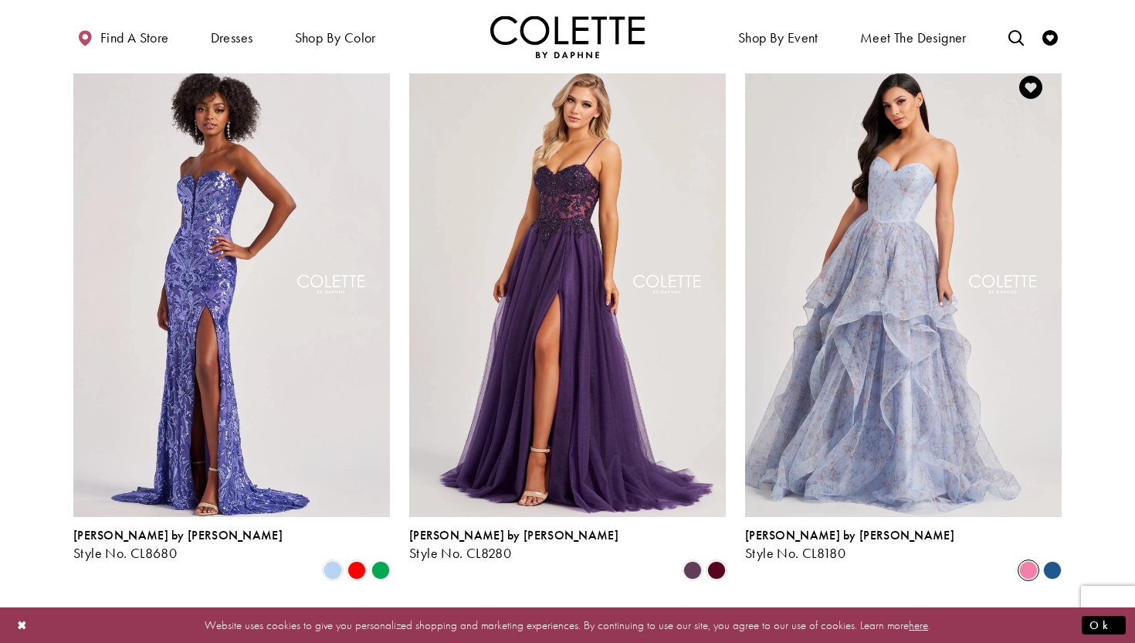
click at [1025, 561] on span "Product List" at bounding box center [1028, 570] width 19 height 19
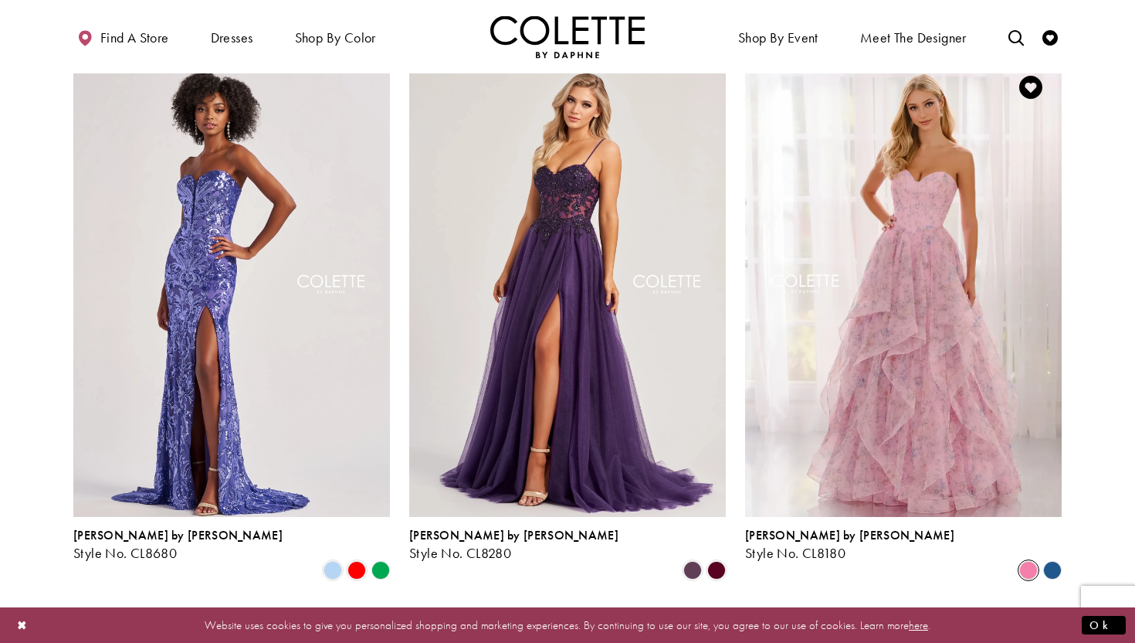
click at [1057, 558] on polygon "Product List" at bounding box center [1052, 570] width 24 height 24
click at [1065, 522] on div "Colette by Daphne Style No. CL8180 Skip Color List #43f8ff7e52 to end Color Lis…" at bounding box center [904, 317] width 336 height 569
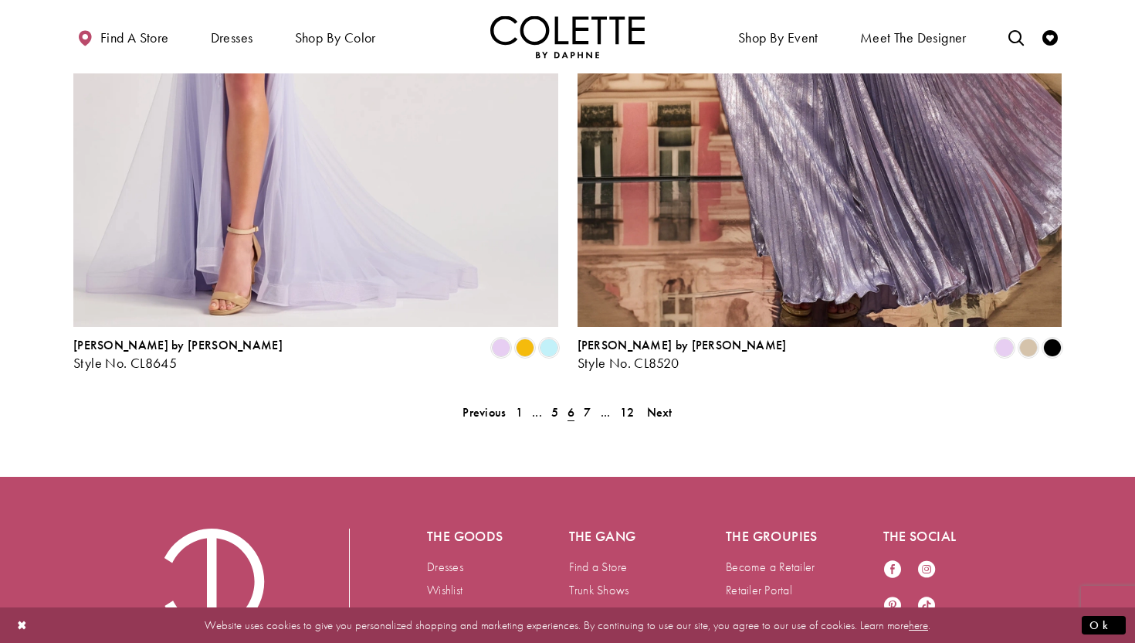
scroll to position [3206, 0]
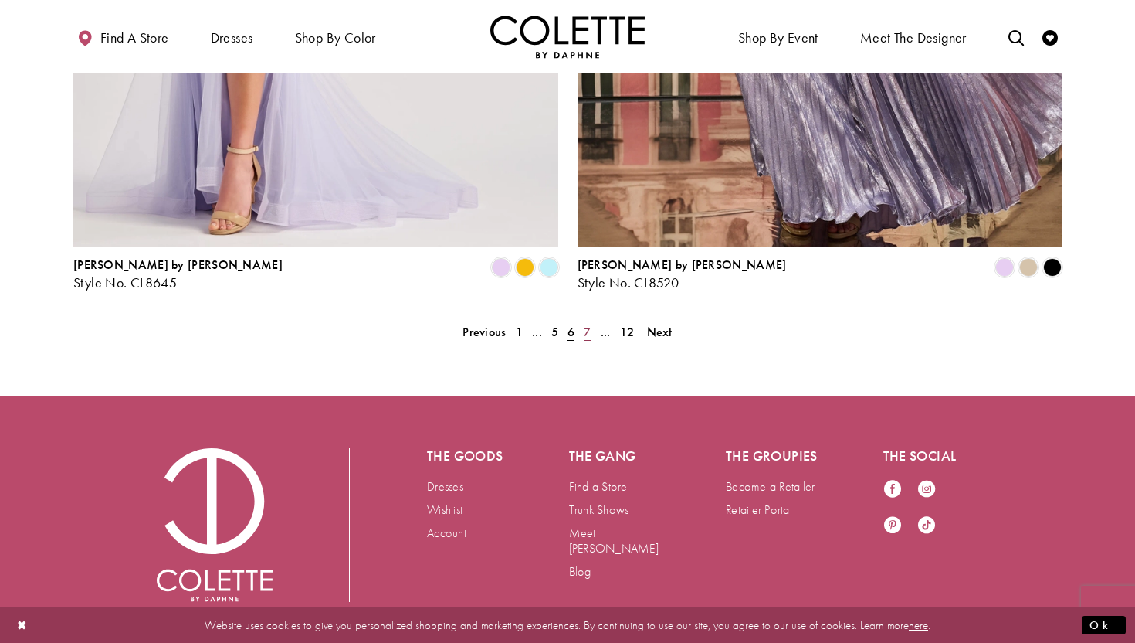
click at [585, 324] on span "7" at bounding box center [587, 332] width 7 height 16
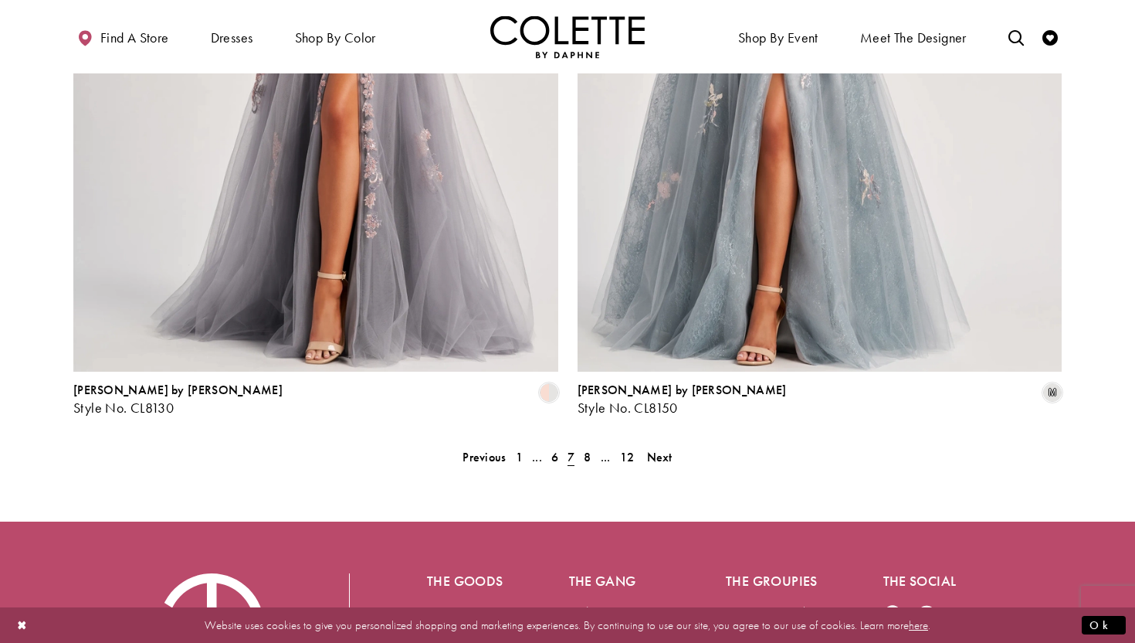
scroll to position [3055, 0]
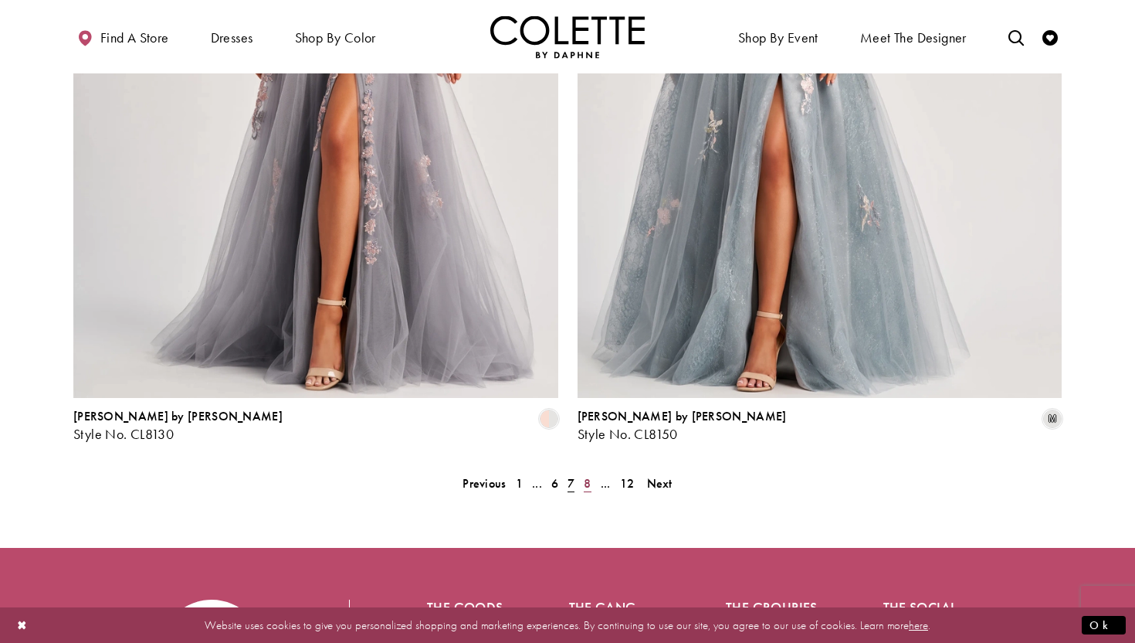
click at [587, 475] on span "8" at bounding box center [587, 483] width 7 height 16
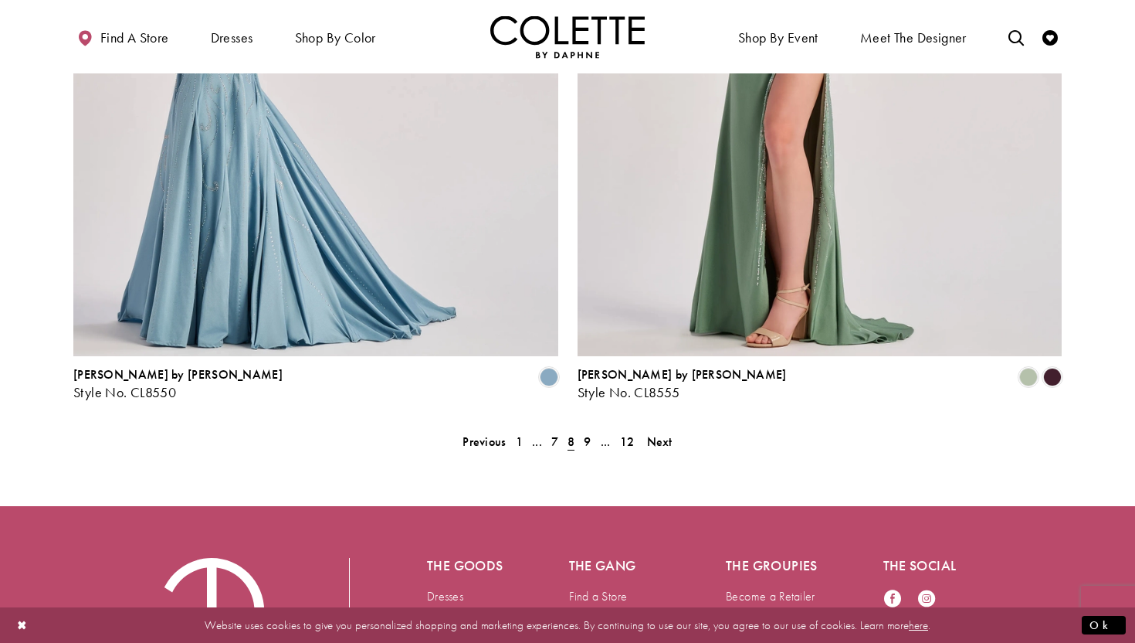
scroll to position [3098, 0]
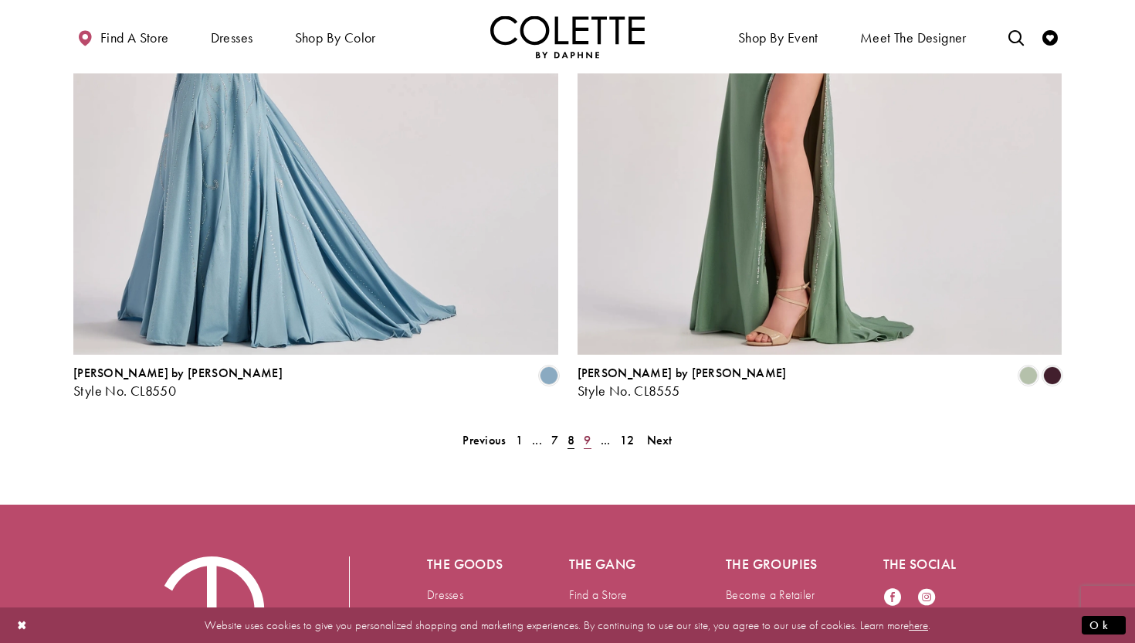
click at [589, 432] on span "9" at bounding box center [587, 440] width 7 height 16
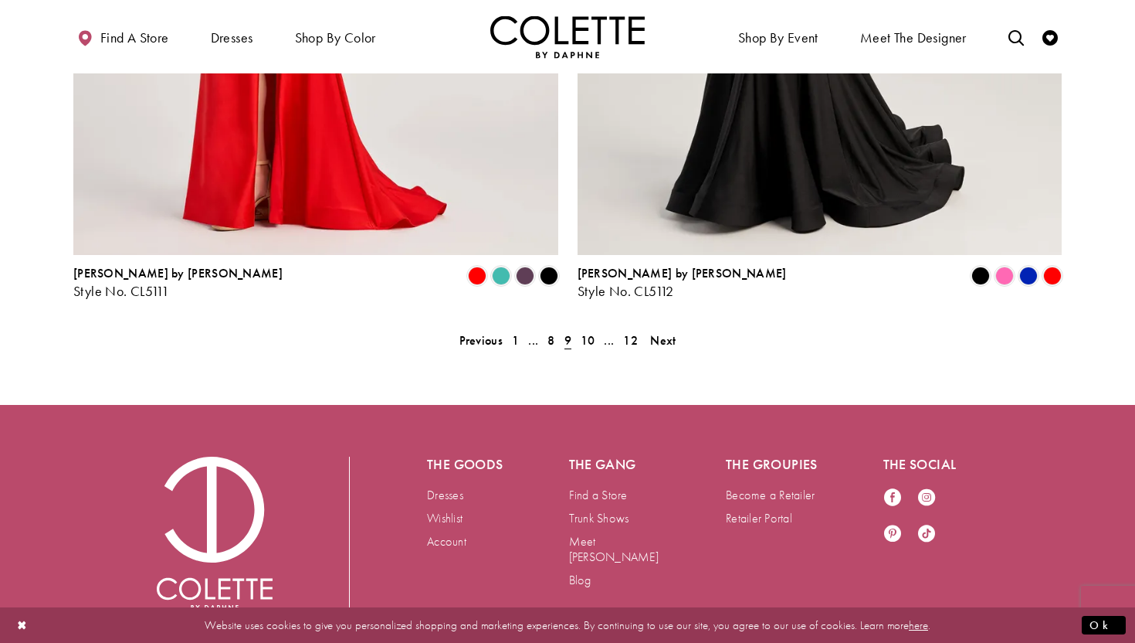
scroll to position [3201, 0]
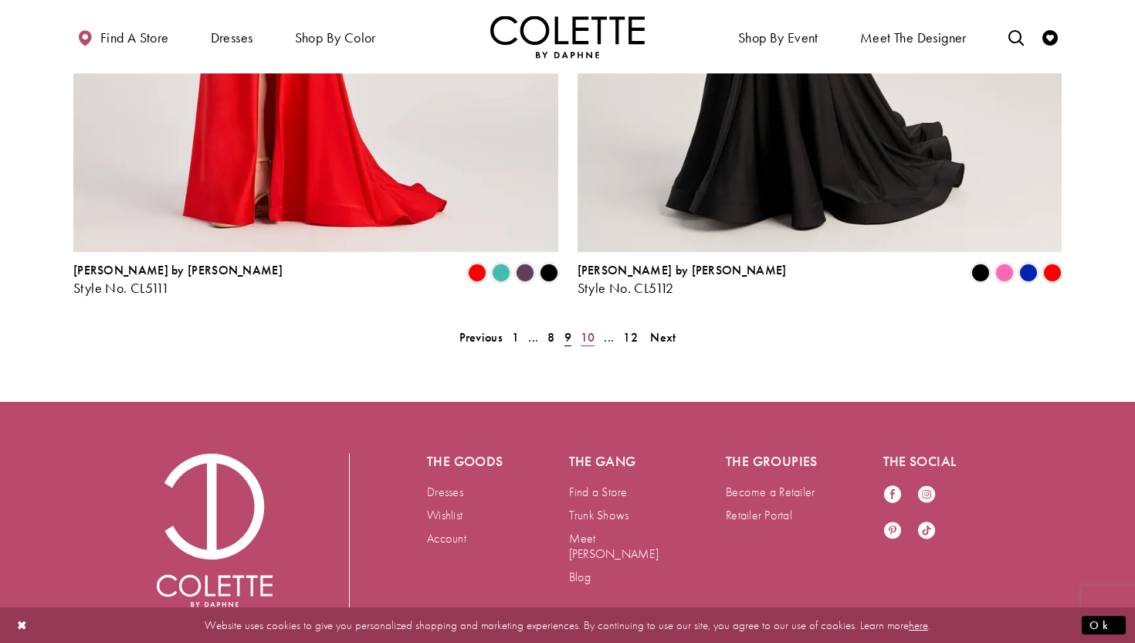
click at [592, 329] on span "10" at bounding box center [588, 337] width 15 height 16
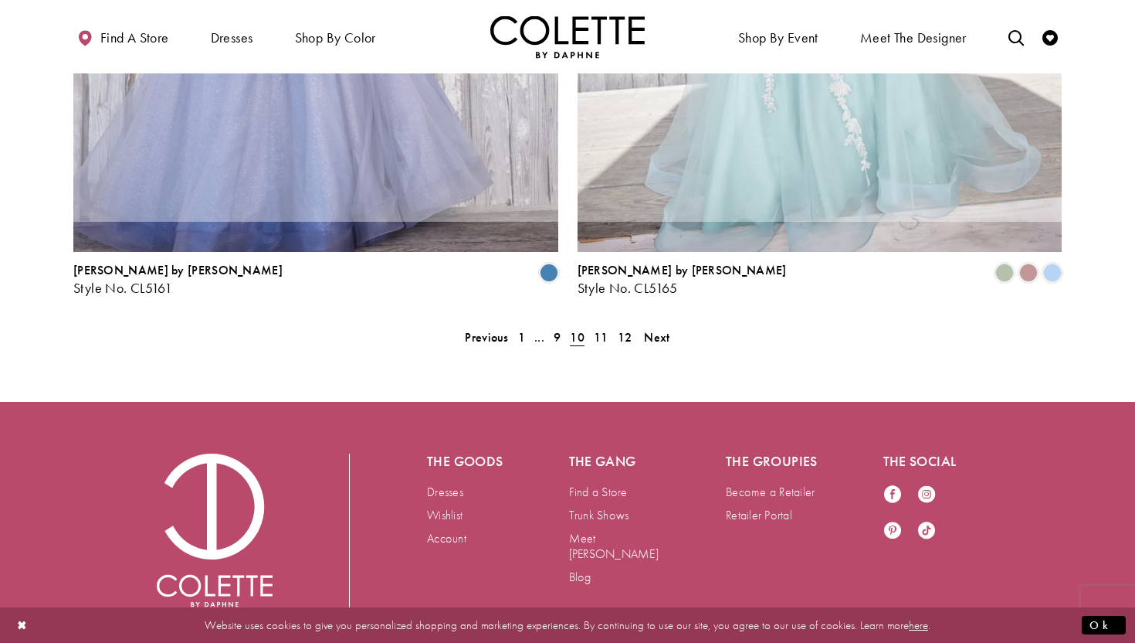
scroll to position [396, 0]
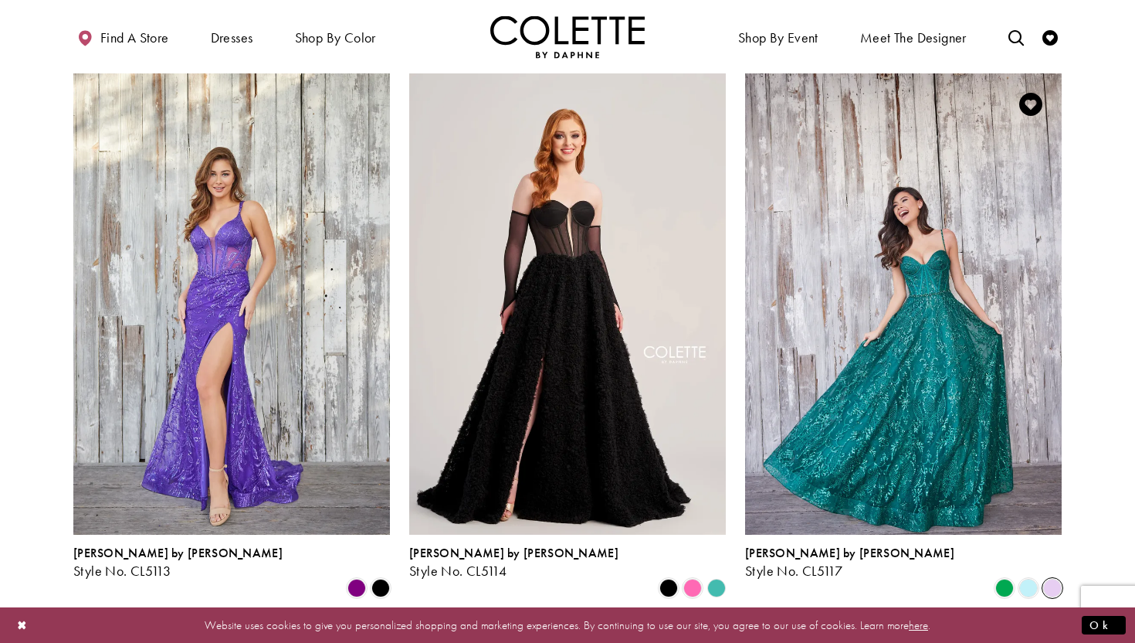
click at [1055, 578] on span "Product List" at bounding box center [1052, 587] width 19 height 19
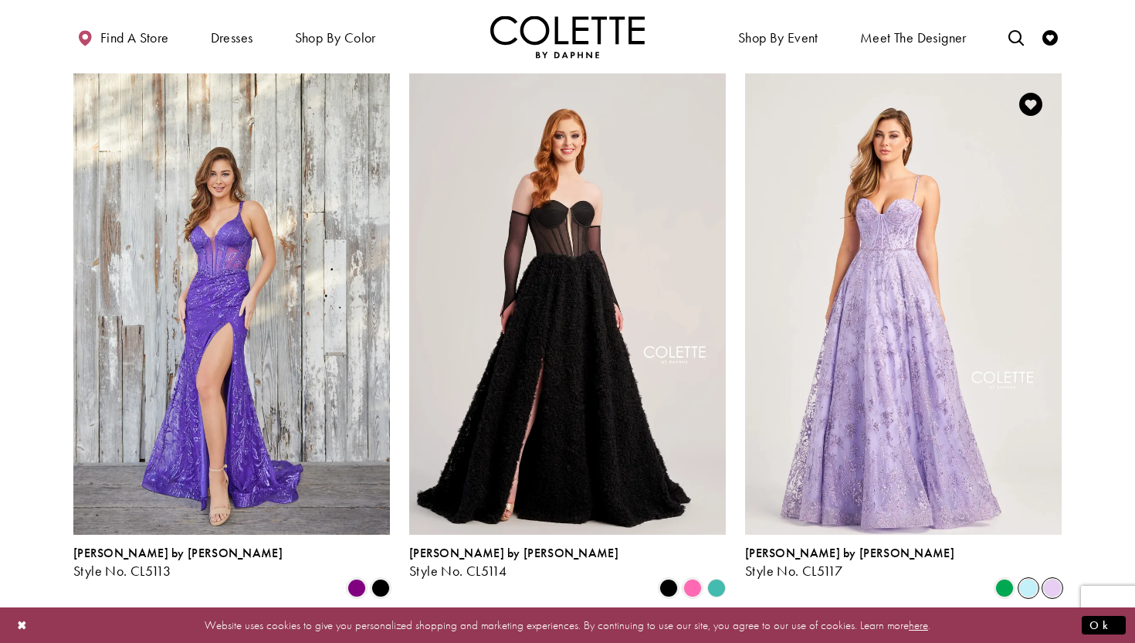
click at [1020, 578] on span "Product List" at bounding box center [1028, 587] width 19 height 19
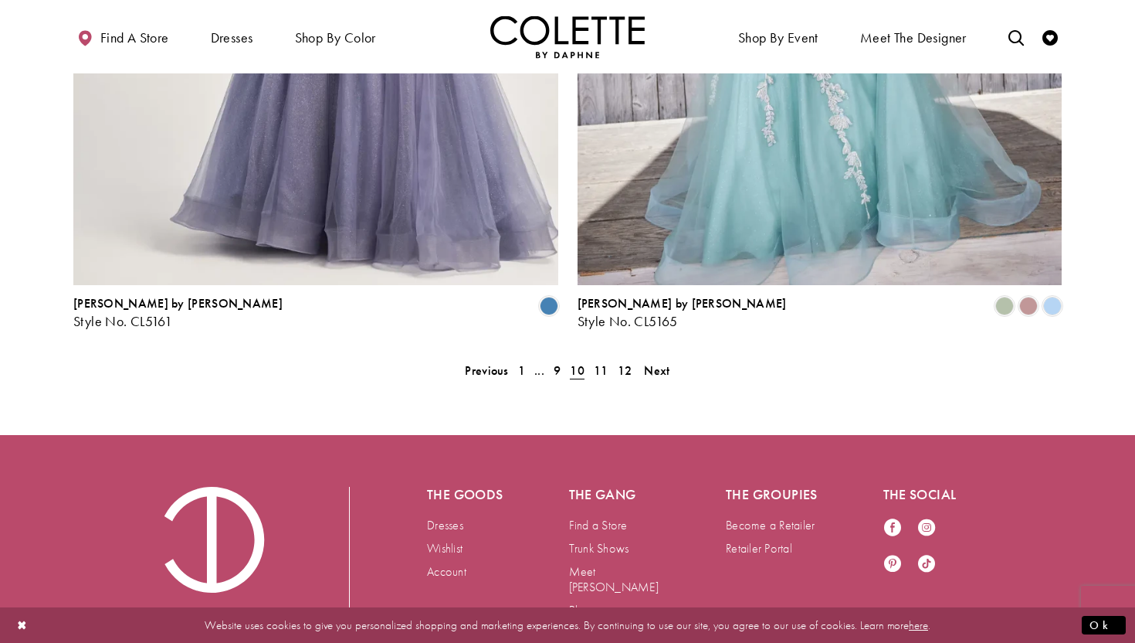
scroll to position [3206, 0]
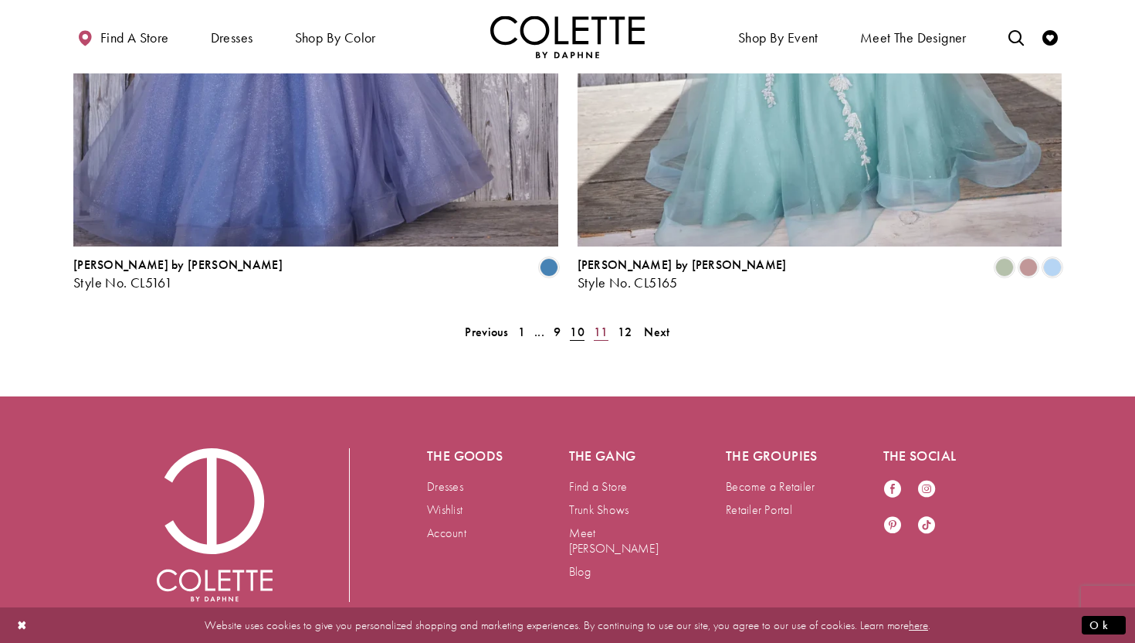
click at [604, 324] on span "11" at bounding box center [601, 332] width 15 height 16
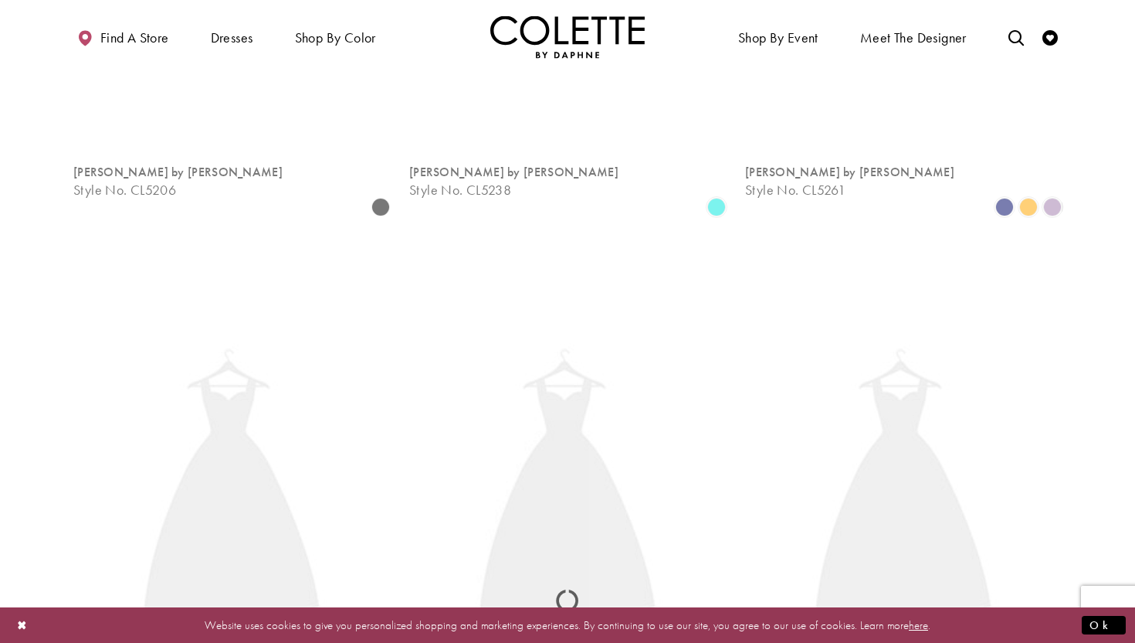
scroll to position [396, 0]
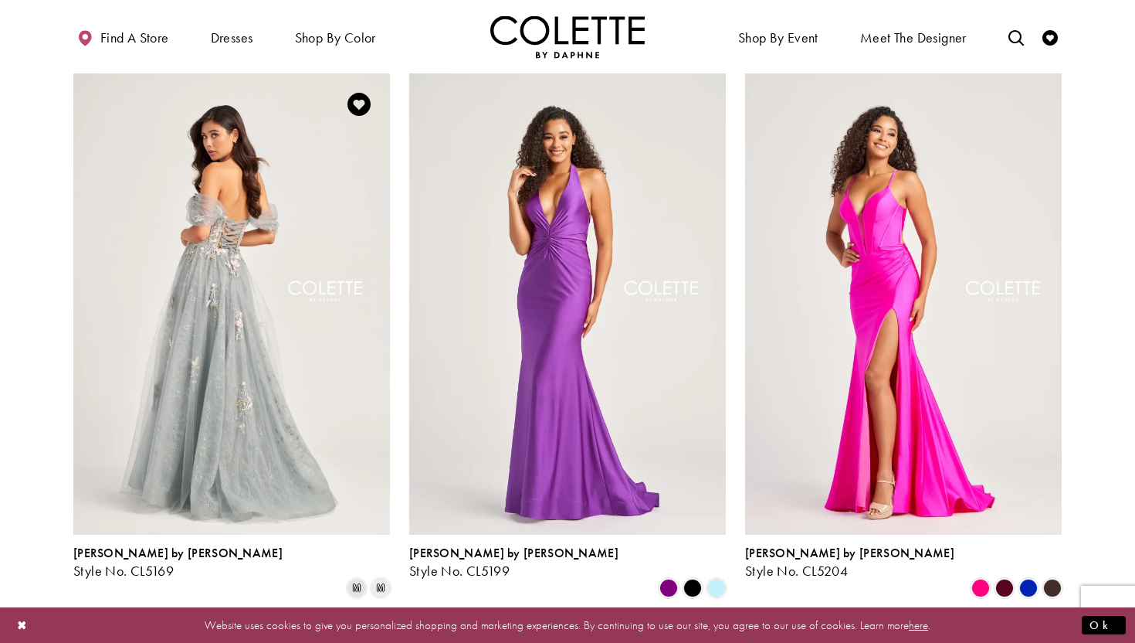
click at [292, 339] on img "Visit Colette by Daphne Style No. CL5169 Page" at bounding box center [231, 303] width 317 height 460
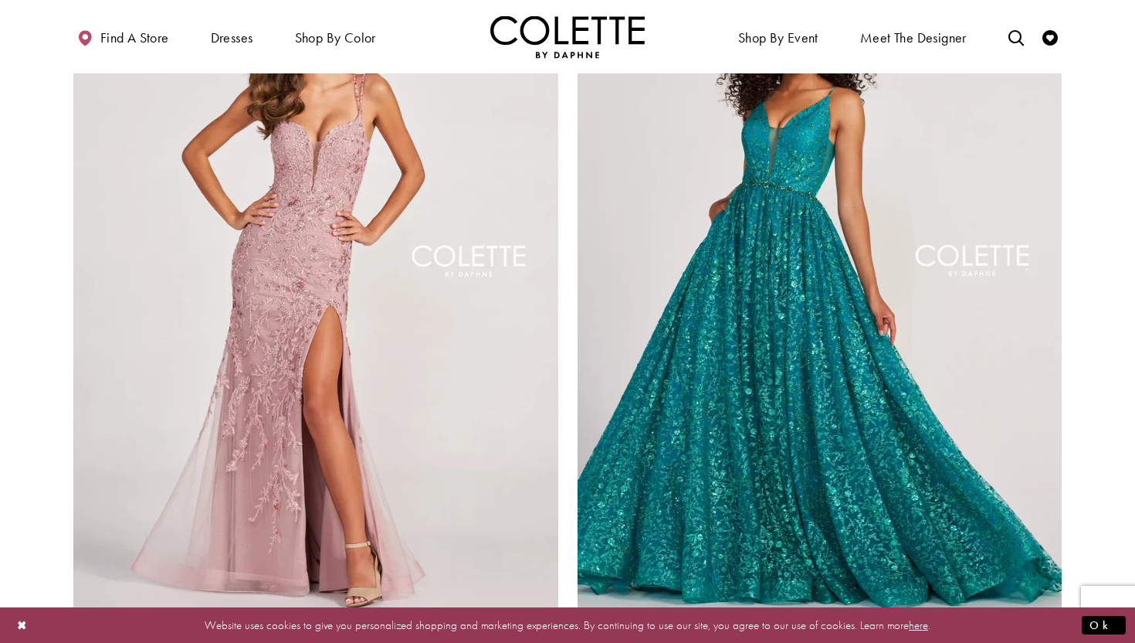
scroll to position [3206, 0]
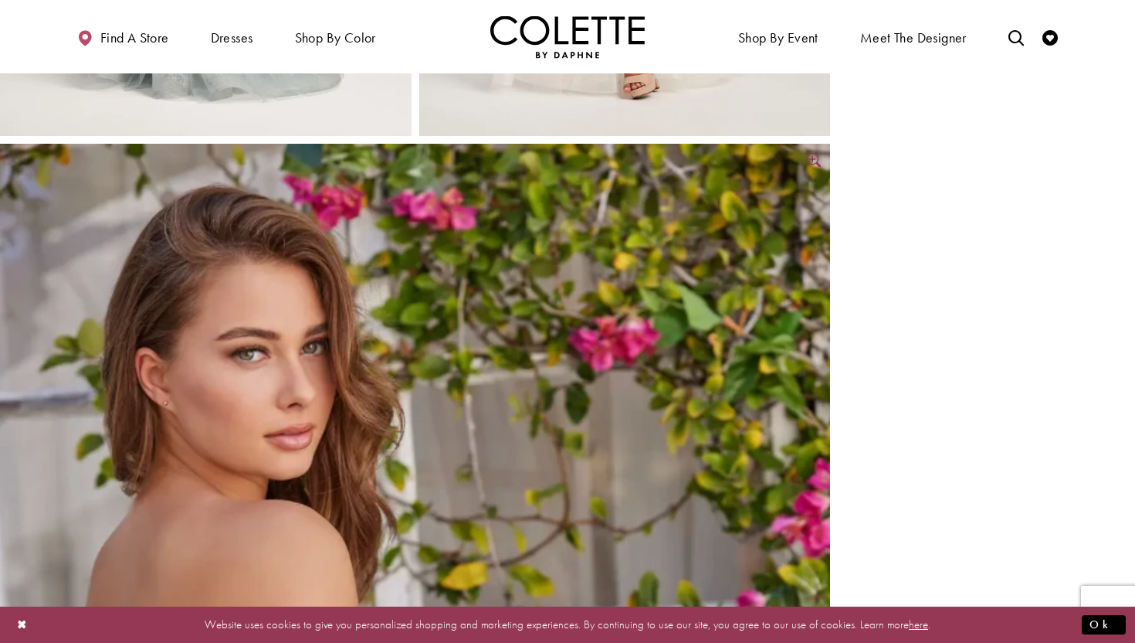
scroll to position [1411, 0]
